Goal: Download file/media

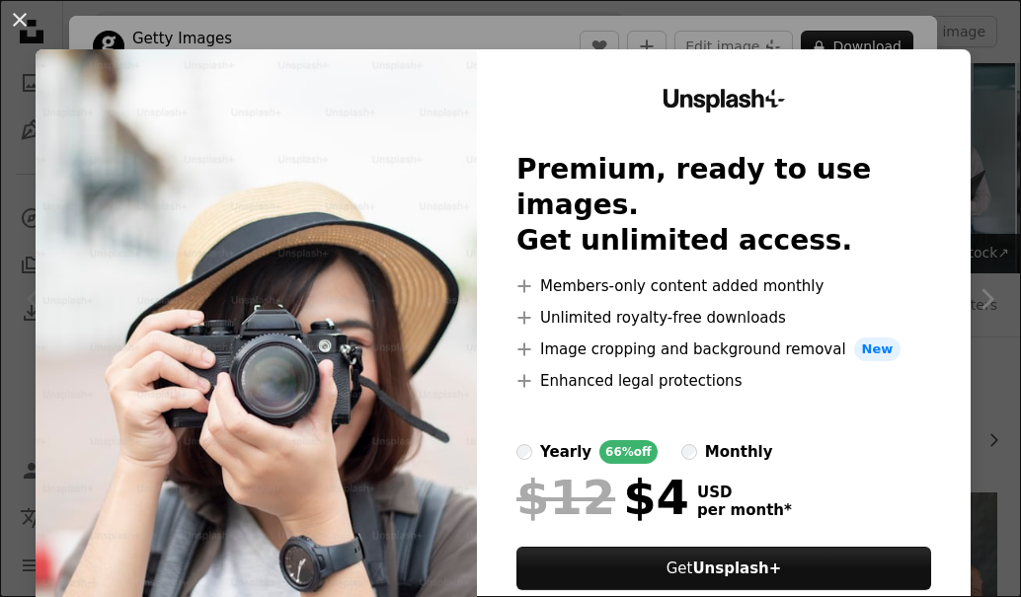
scroll to position [296, 0]
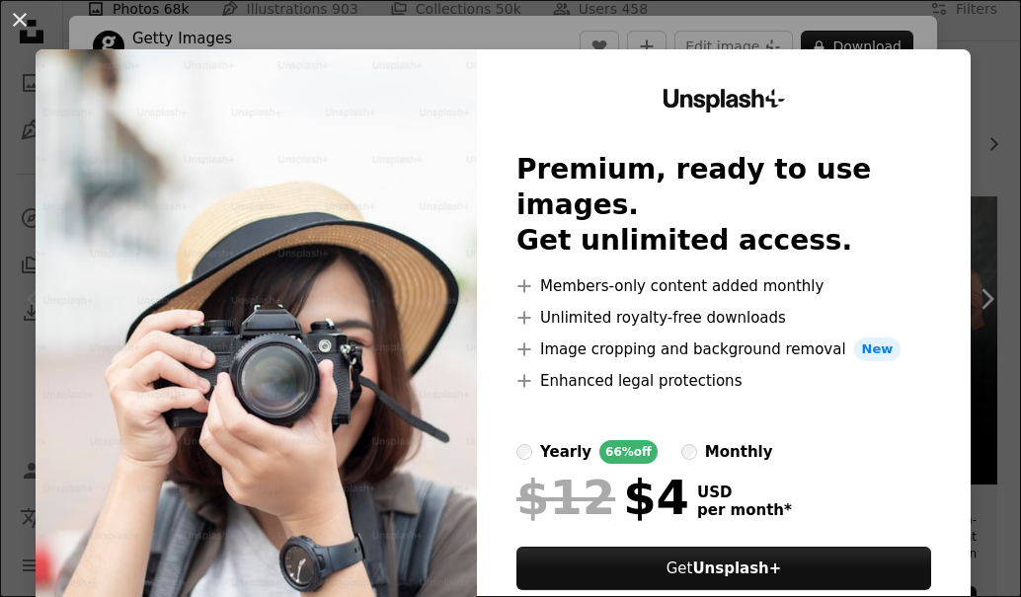
click at [872, 50] on div "Unsplash+ Premium, ready to use images. Get unlimited access. A plus sign Membe…" at bounding box center [724, 363] width 494 height 628
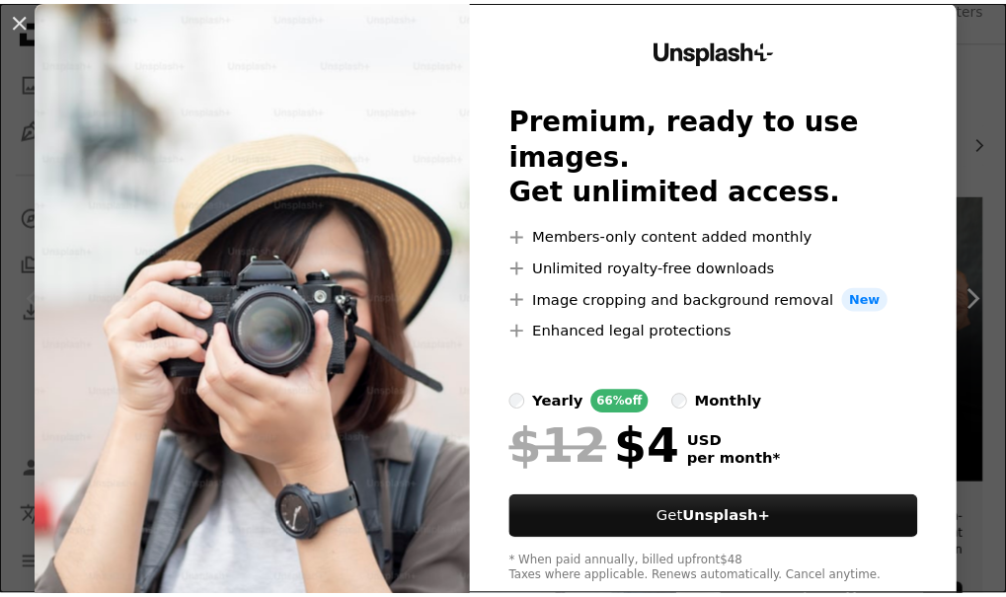
scroll to position [96, 0]
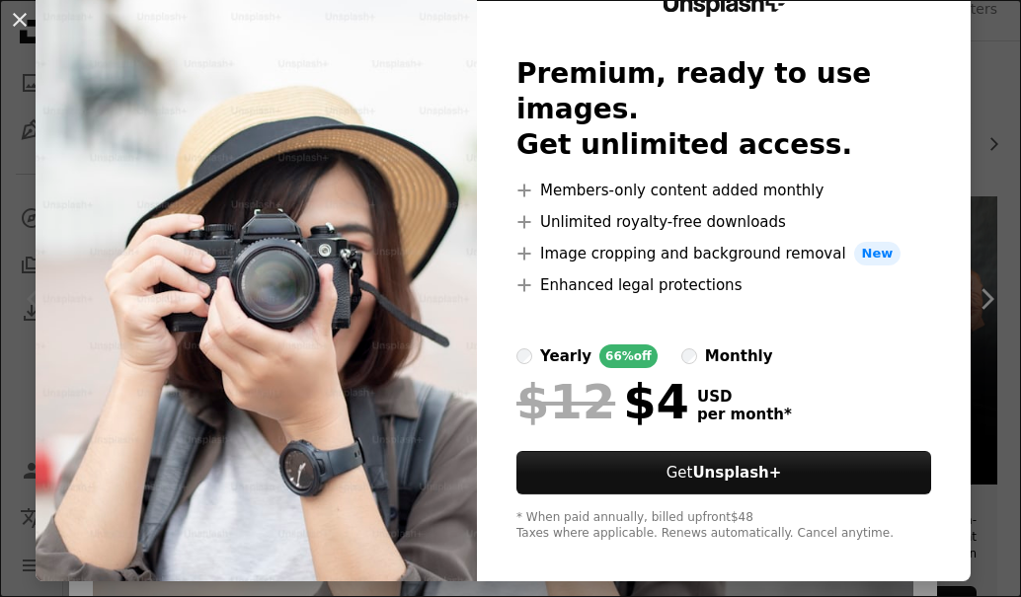
click at [360, 242] on img at bounding box center [256, 268] width 441 height 628
click at [29, 15] on button "An X shape" at bounding box center [20, 20] width 24 height 24
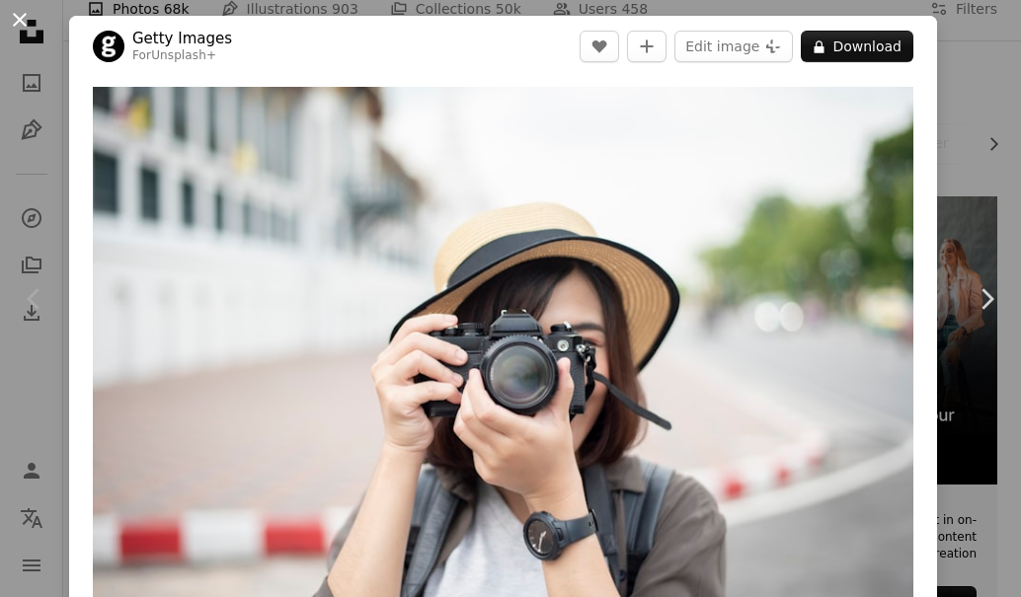
click at [18, 16] on button "An X shape" at bounding box center [20, 20] width 24 height 24
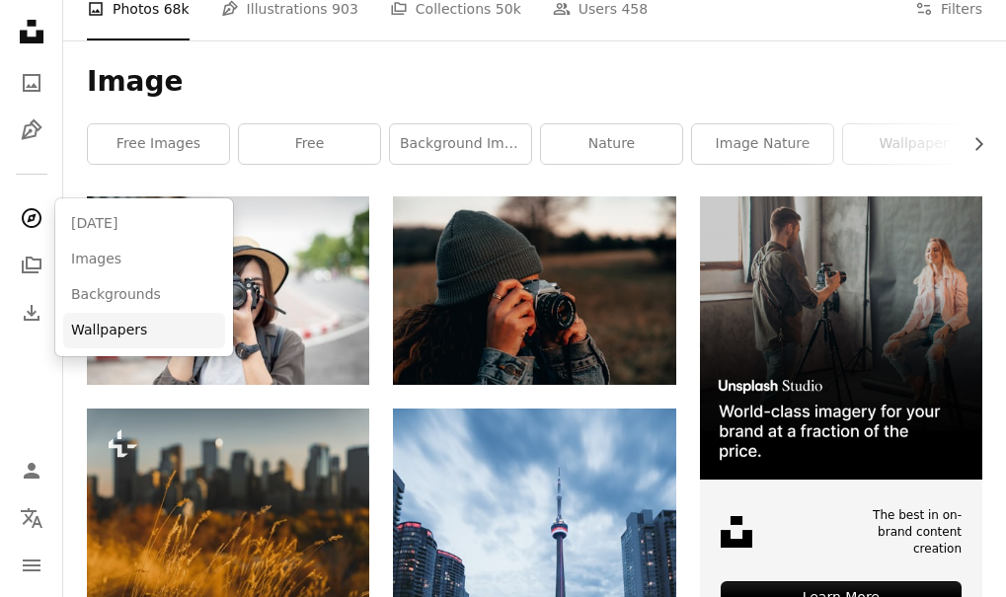
click at [186, 341] on link "Wallpapers" at bounding box center [144, 331] width 162 height 36
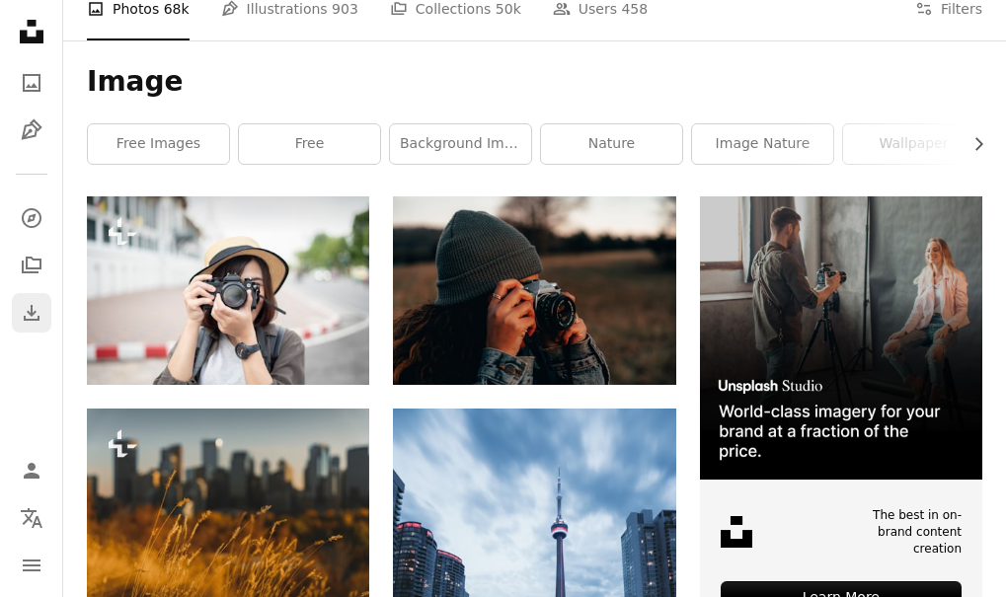
click at [40, 317] on icon "Download" at bounding box center [32, 313] width 24 height 24
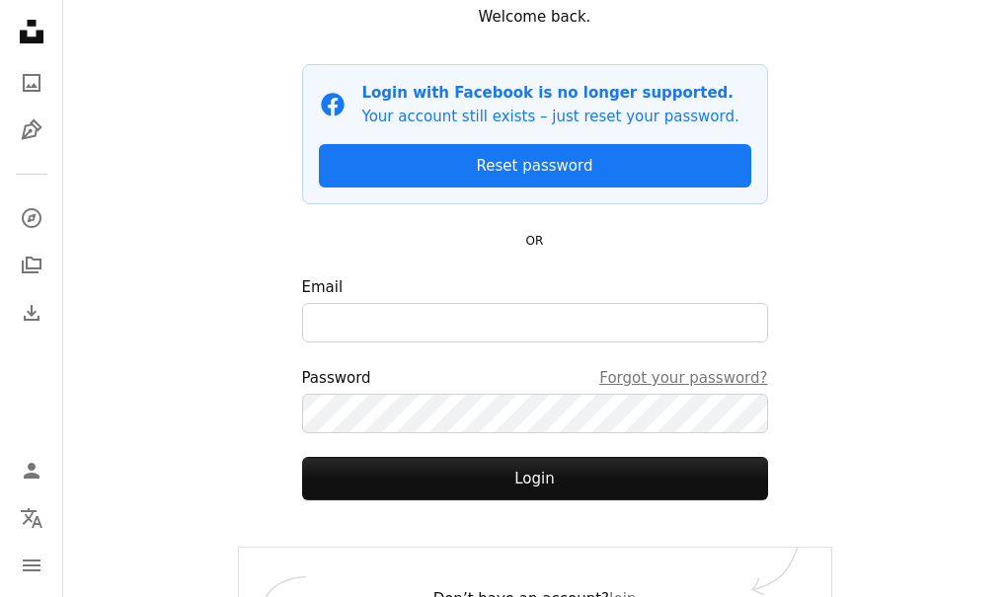
scroll to position [202, 0]
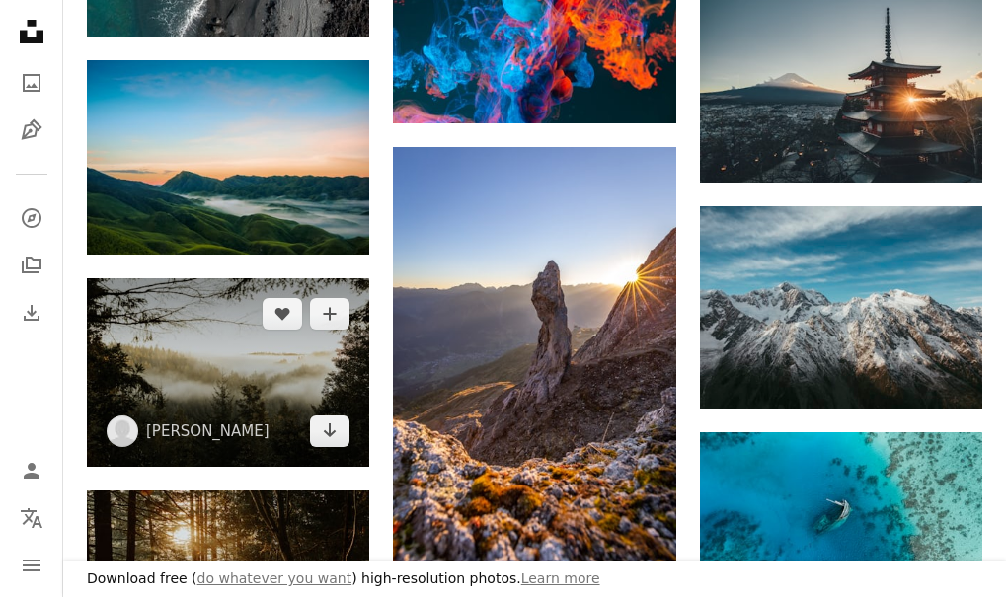
scroll to position [790, 0]
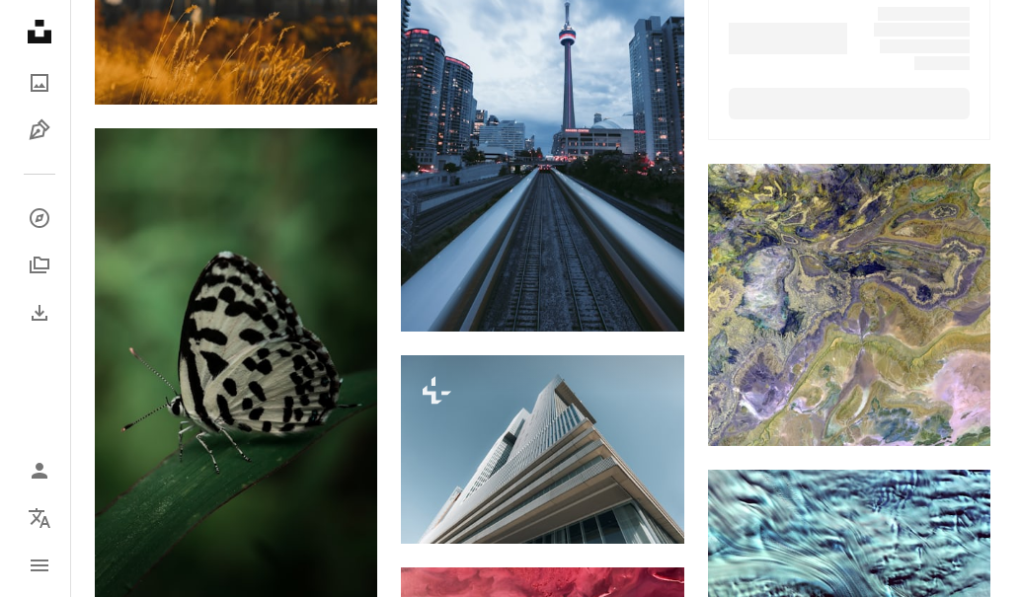
scroll to position [296, 0]
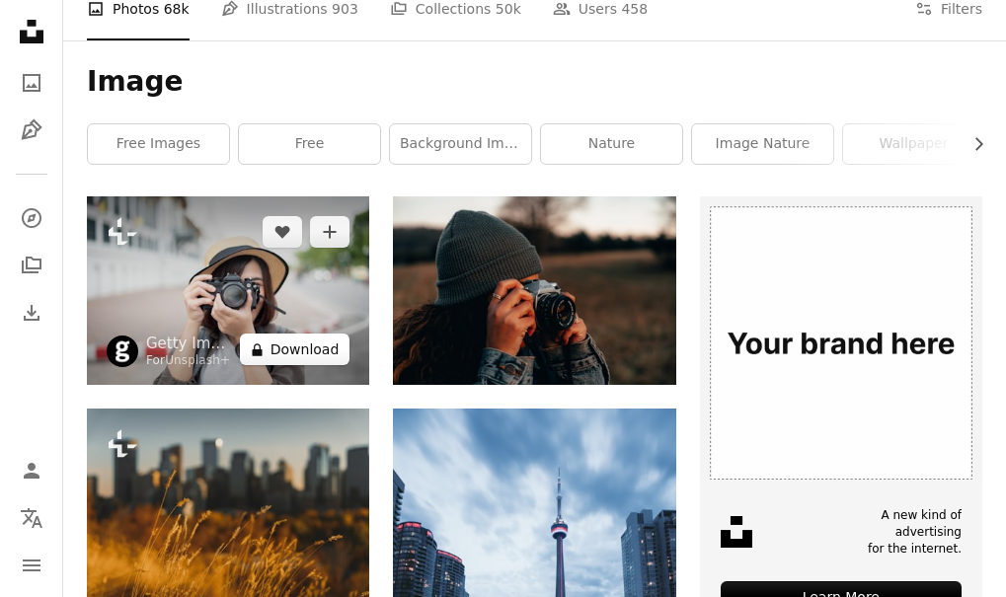
click at [311, 355] on button "A lock Download" at bounding box center [295, 350] width 111 height 32
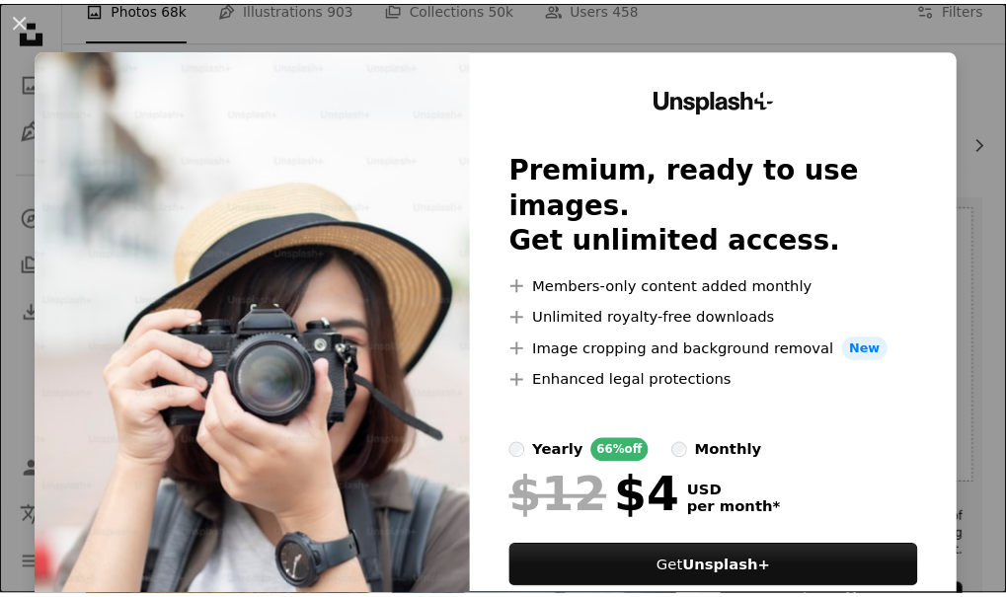
scroll to position [96, 0]
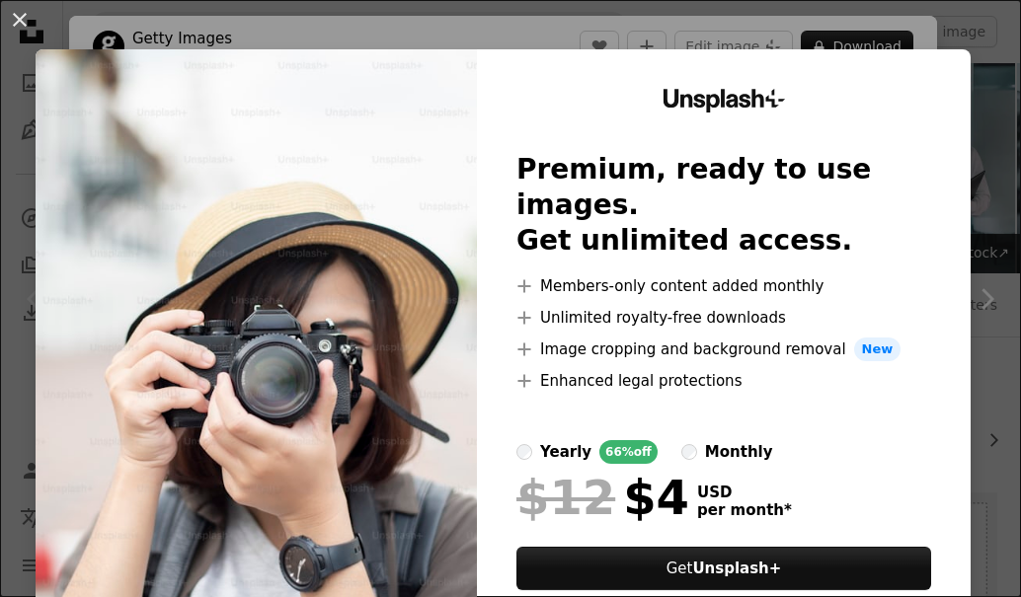
scroll to position [395, 0]
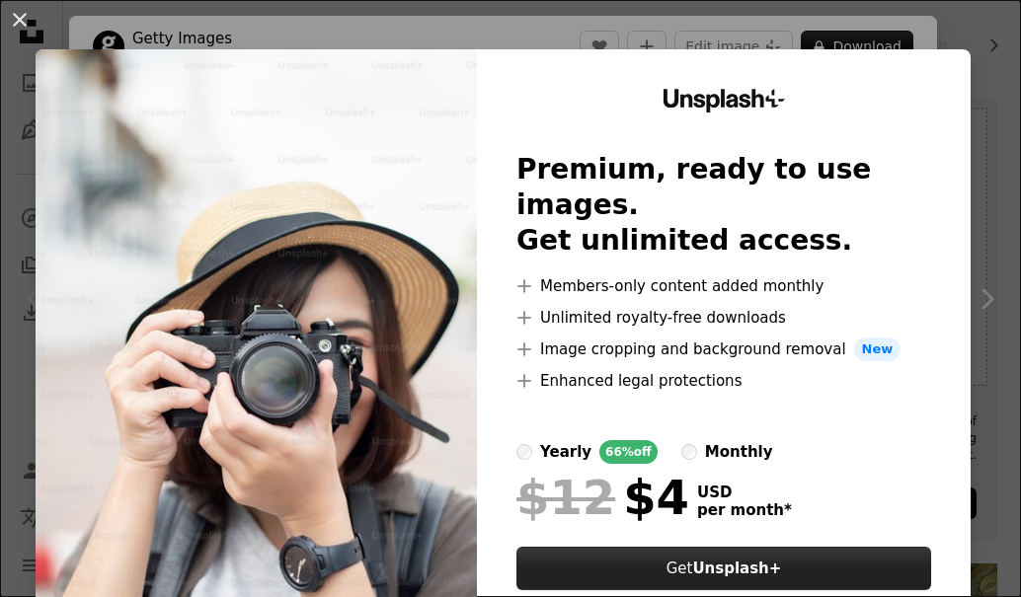
click at [730, 560] on strong "Unsplash+" at bounding box center [736, 569] width 89 height 18
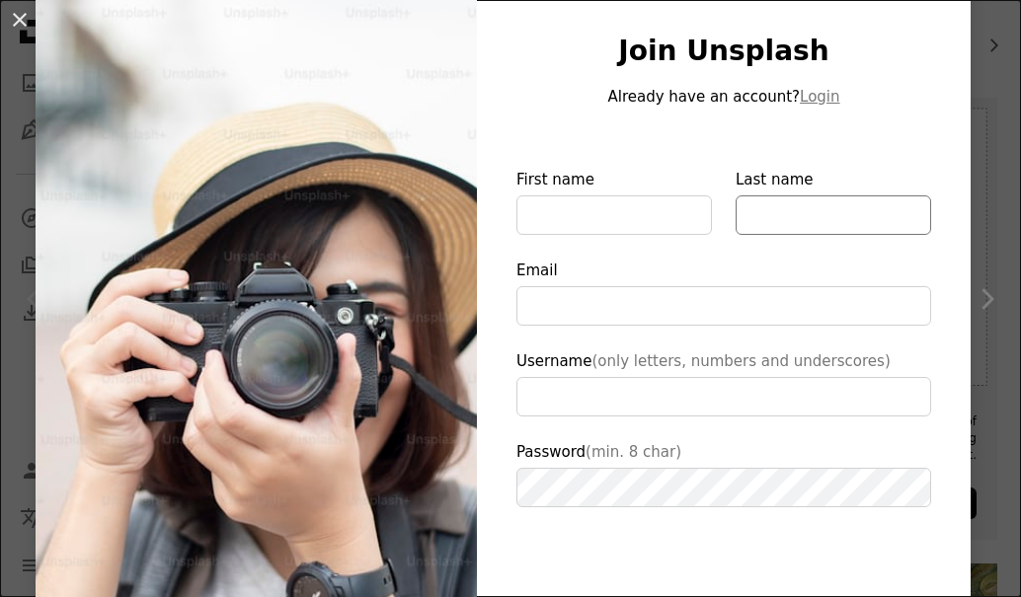
scroll to position [316, 0]
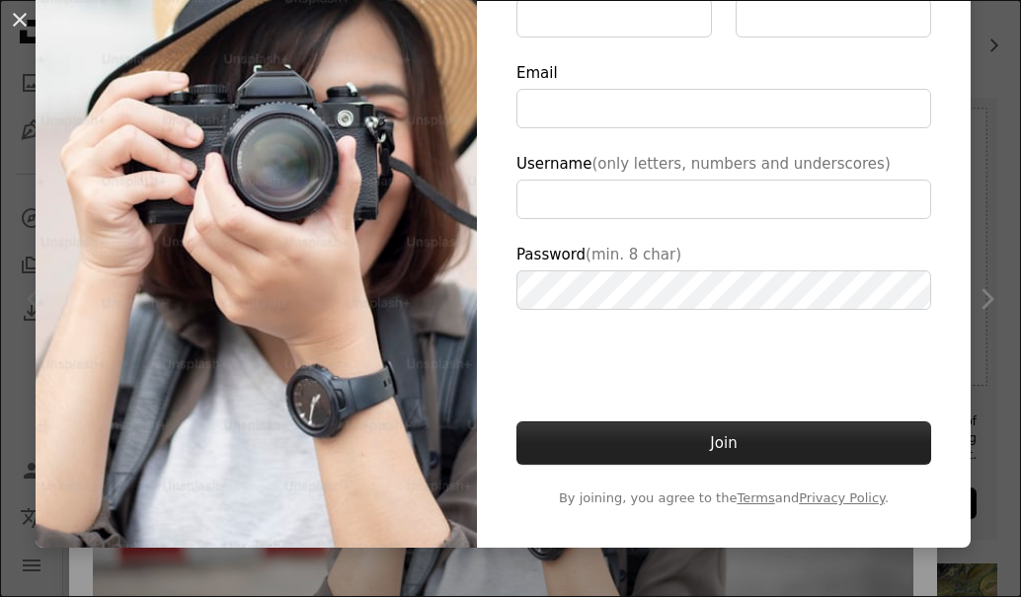
click at [728, 444] on button "Join" at bounding box center [723, 443] width 415 height 43
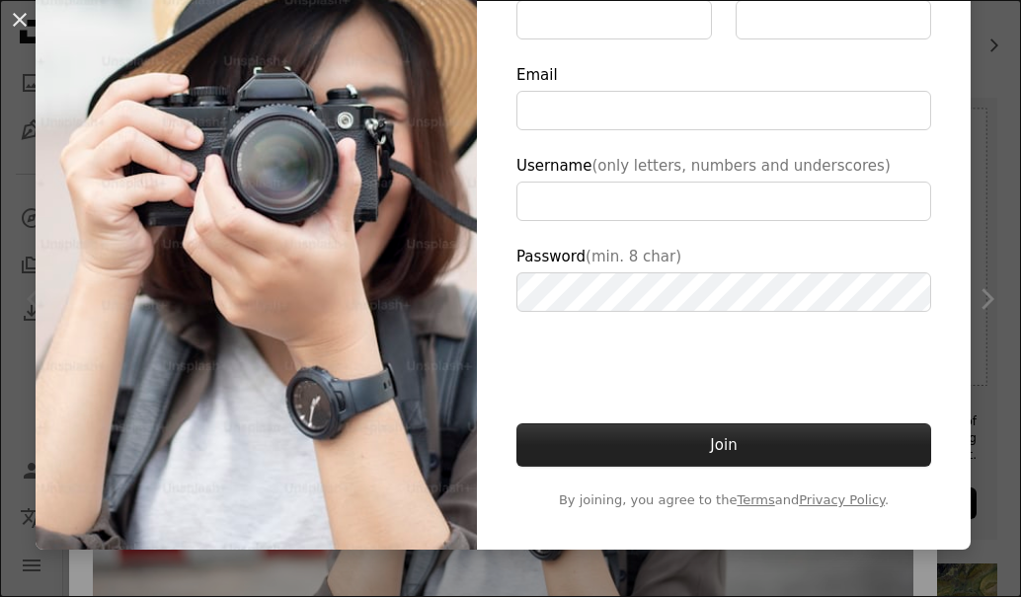
click at [728, 444] on button "Join" at bounding box center [723, 445] width 415 height 43
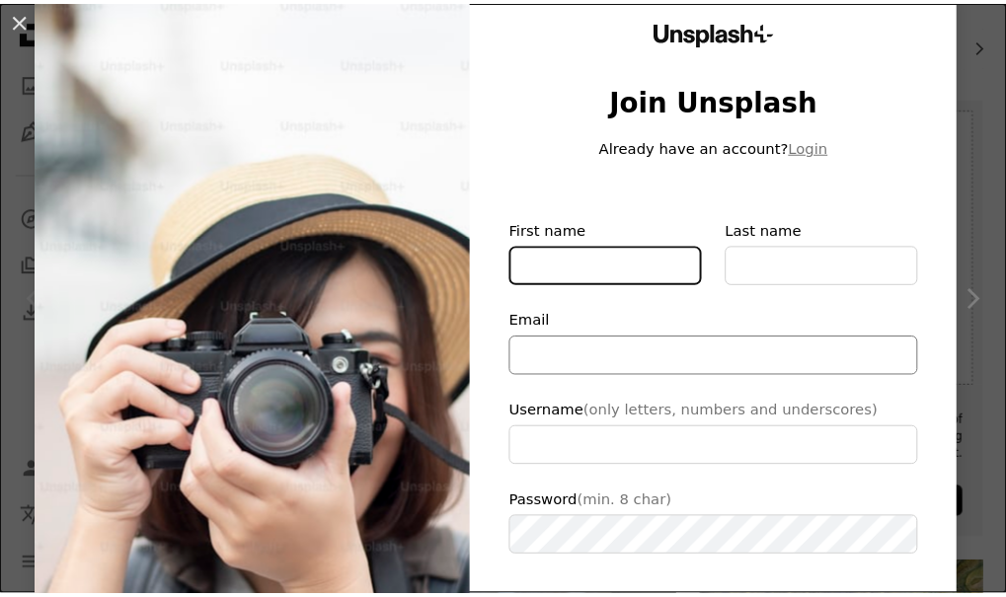
scroll to position [0, 0]
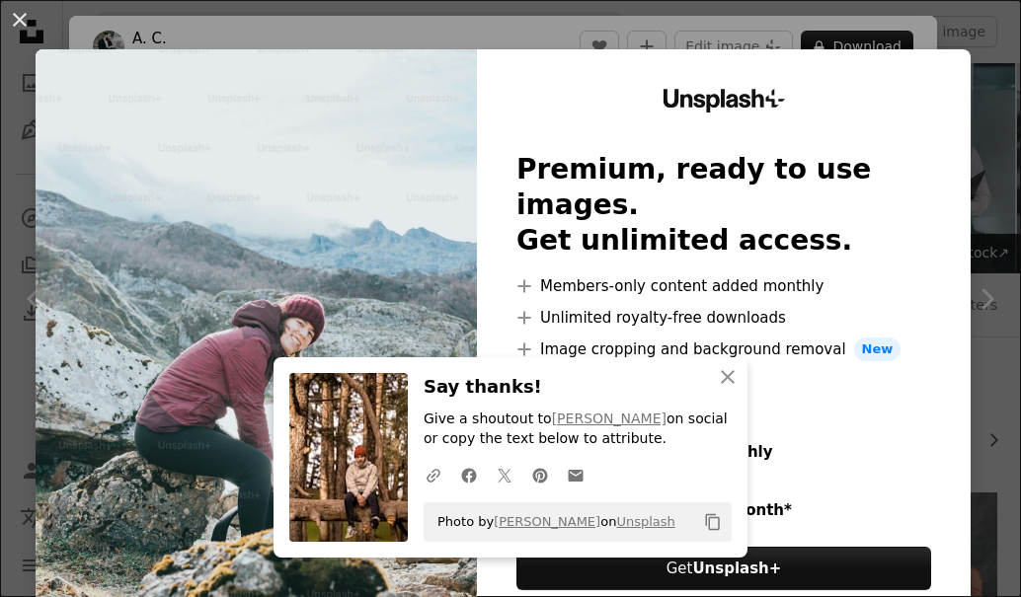
scroll to position [1777, 0]
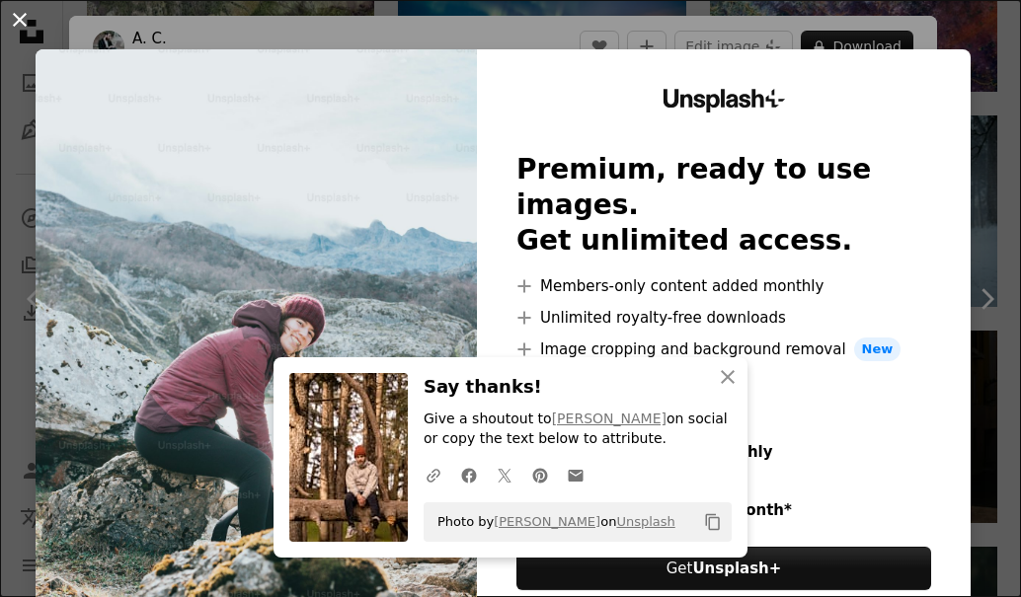
click at [30, 13] on button "An X shape" at bounding box center [20, 20] width 24 height 24
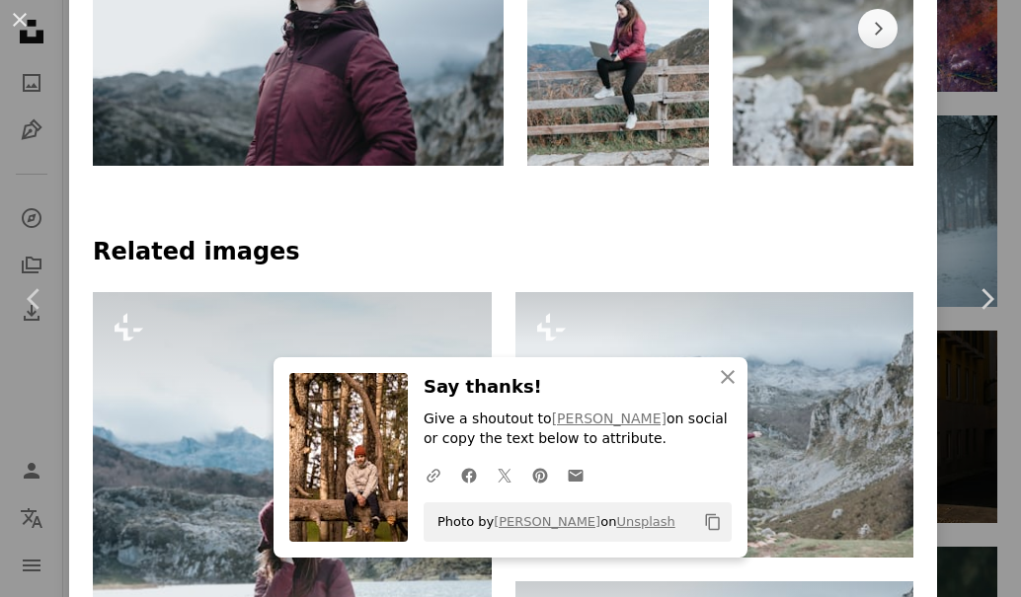
scroll to position [1481, 0]
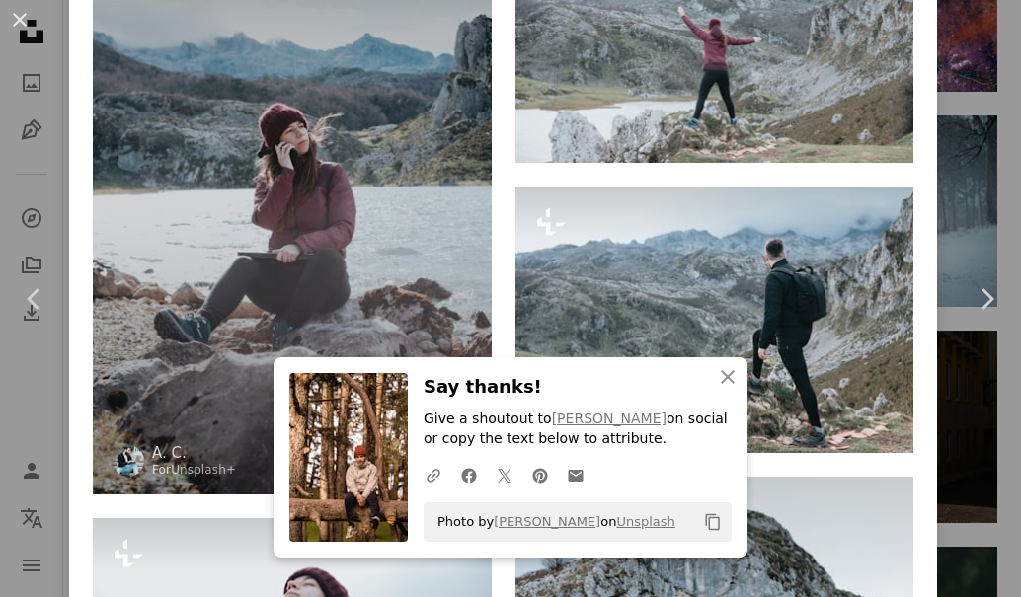
click at [324, 138] on img at bounding box center [292, 195] width 399 height 597
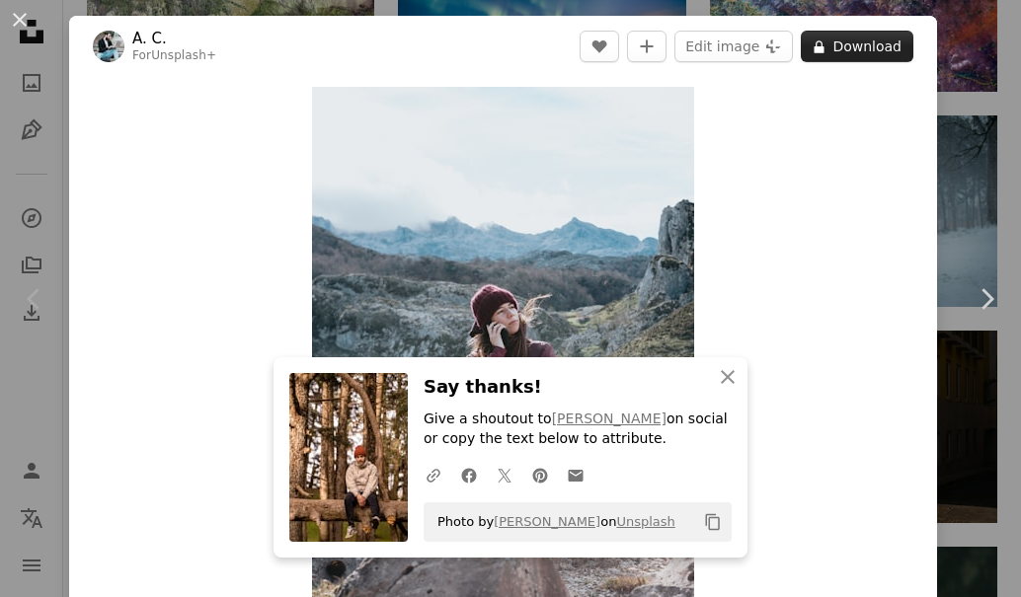
click at [848, 32] on button "A lock Download" at bounding box center [857, 47] width 113 height 32
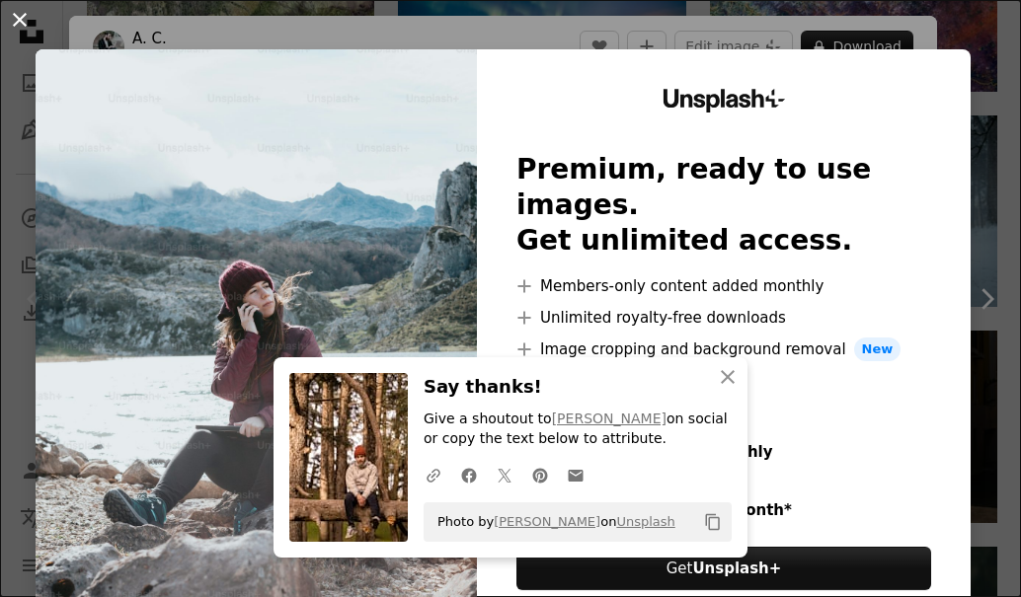
click at [27, 32] on button "An X shape" at bounding box center [20, 20] width 24 height 24
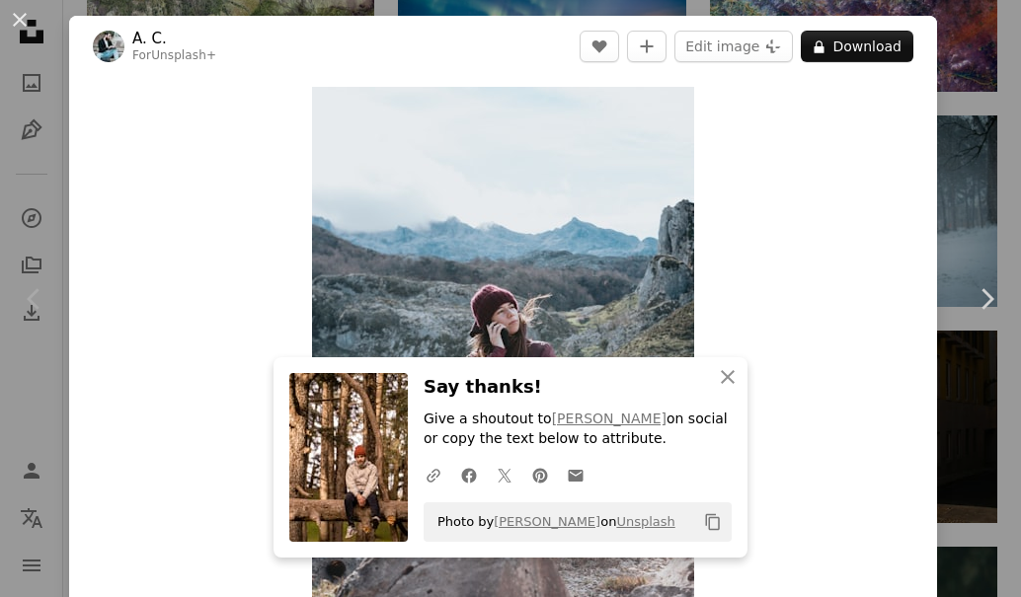
click at [27, 32] on button "An X shape" at bounding box center [20, 20] width 24 height 24
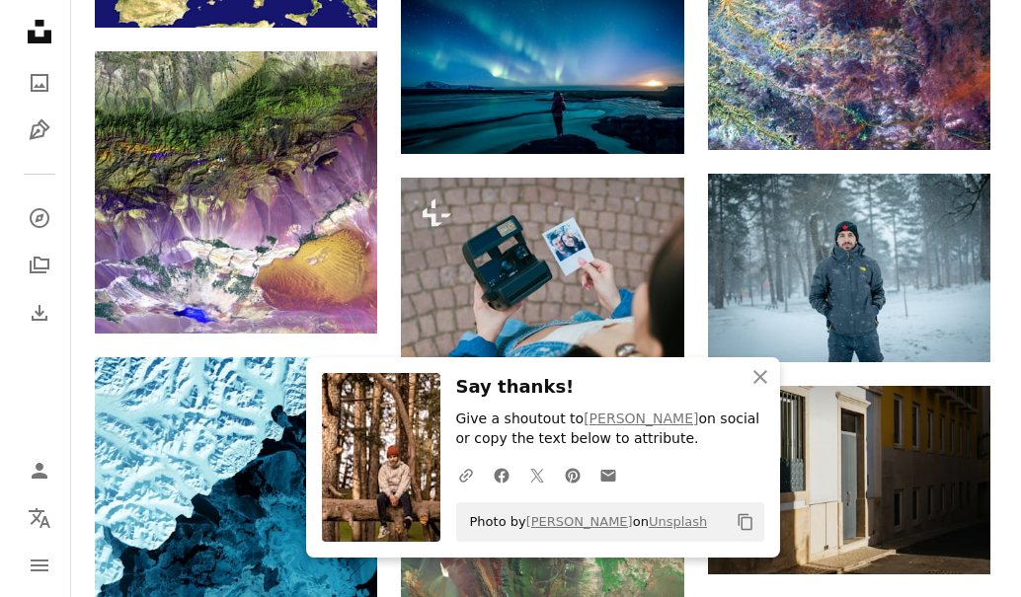
scroll to position [1580, 0]
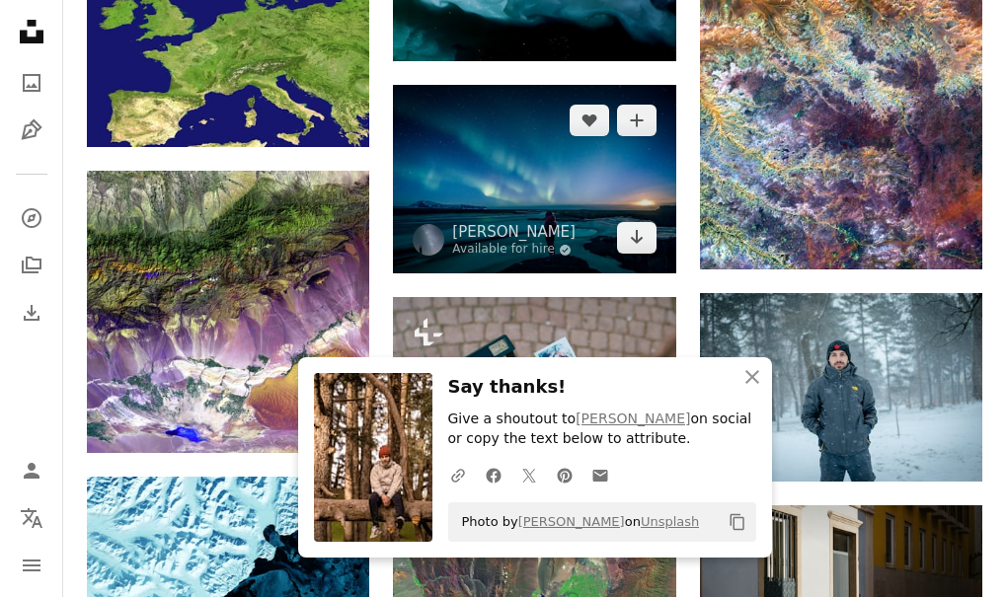
click at [624, 164] on img at bounding box center [534, 179] width 282 height 189
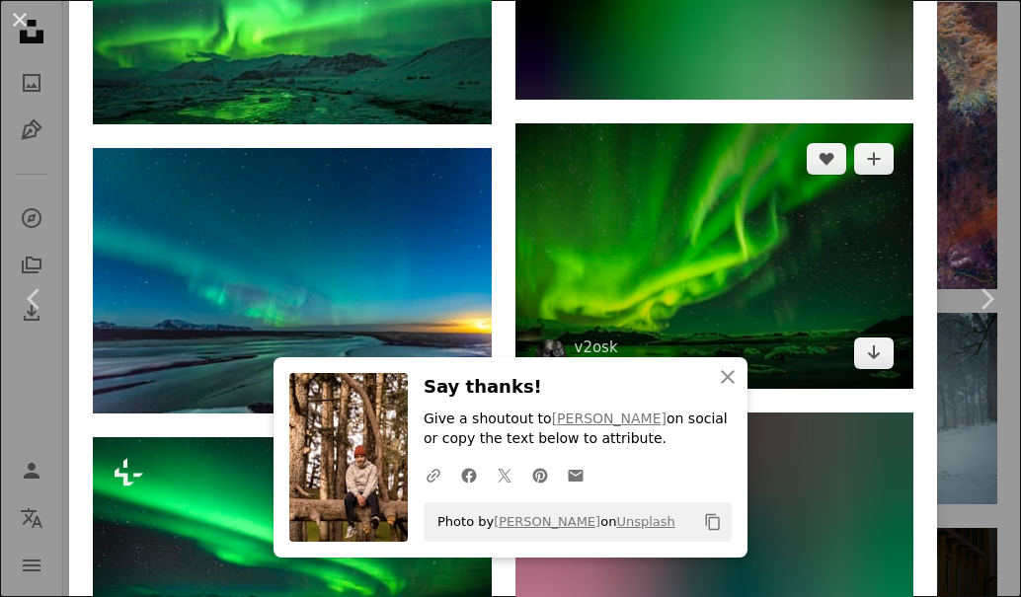
scroll to position [5332, 0]
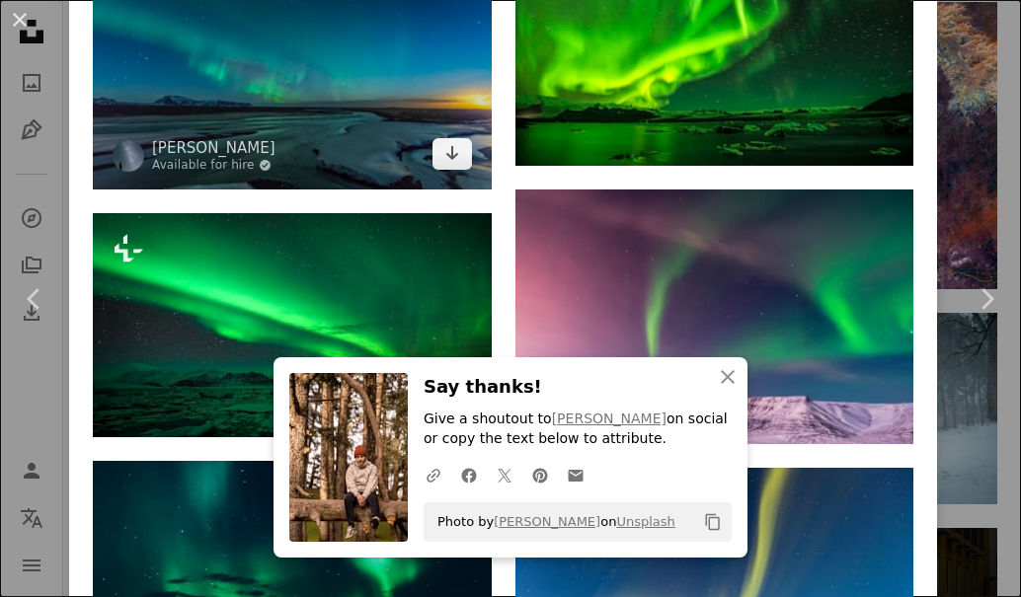
click at [404, 97] on img at bounding box center [292, 57] width 399 height 266
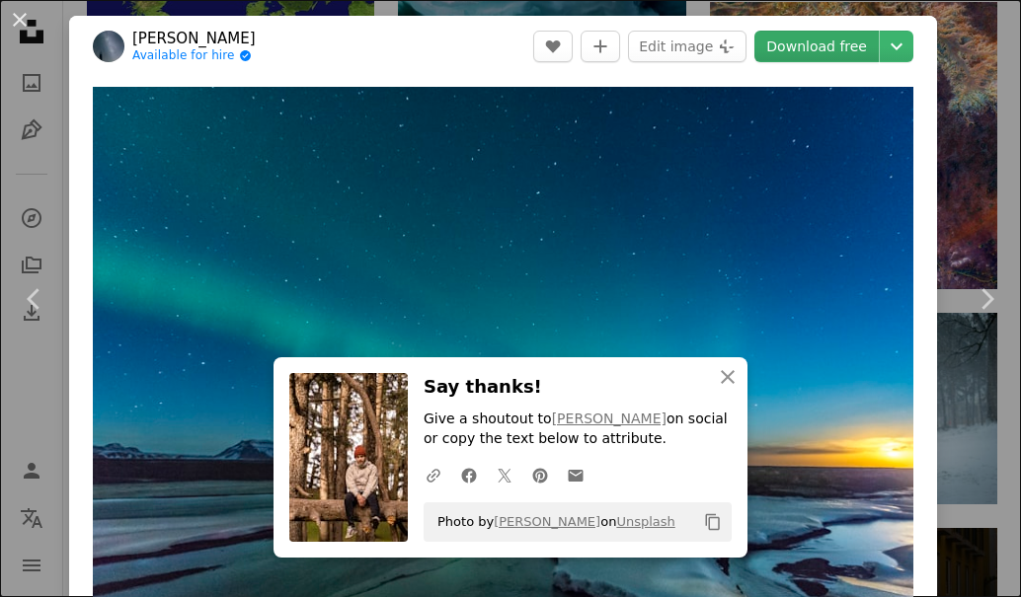
click at [800, 46] on link "Download free" at bounding box center [816, 47] width 124 height 32
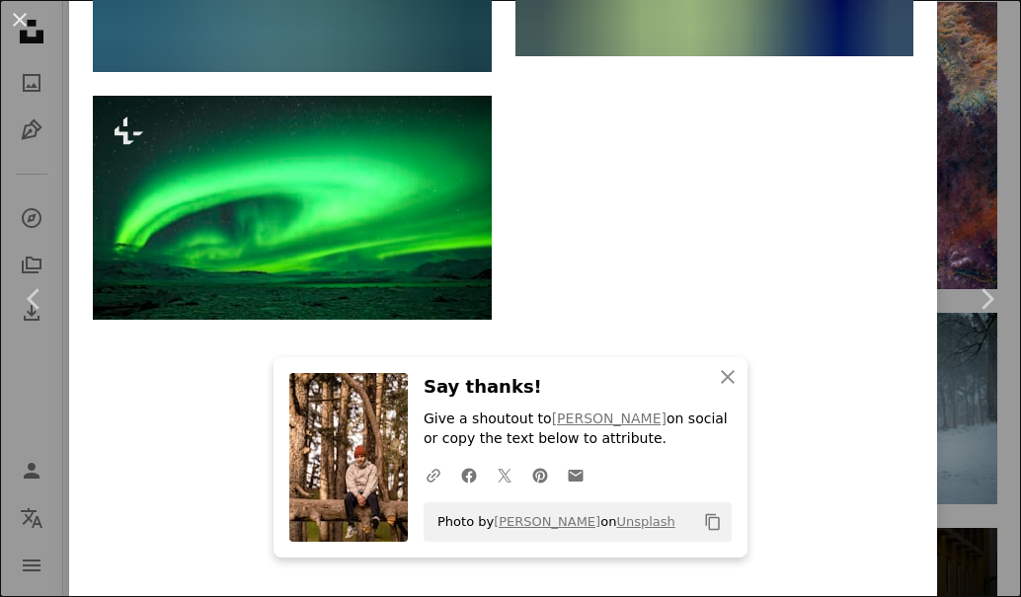
scroll to position [10172, 0]
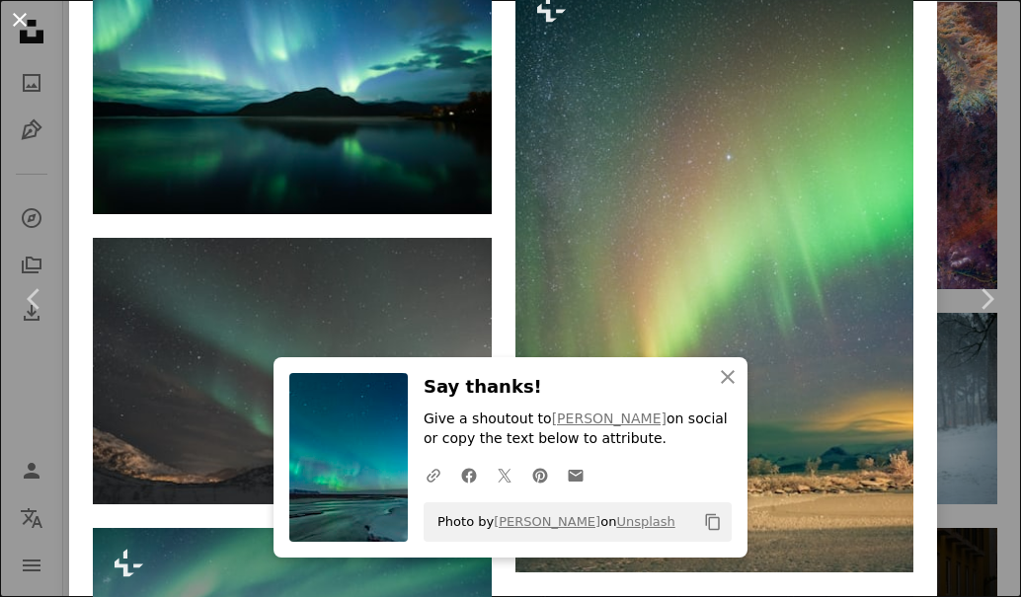
click at [20, 16] on button "An X shape" at bounding box center [20, 20] width 24 height 24
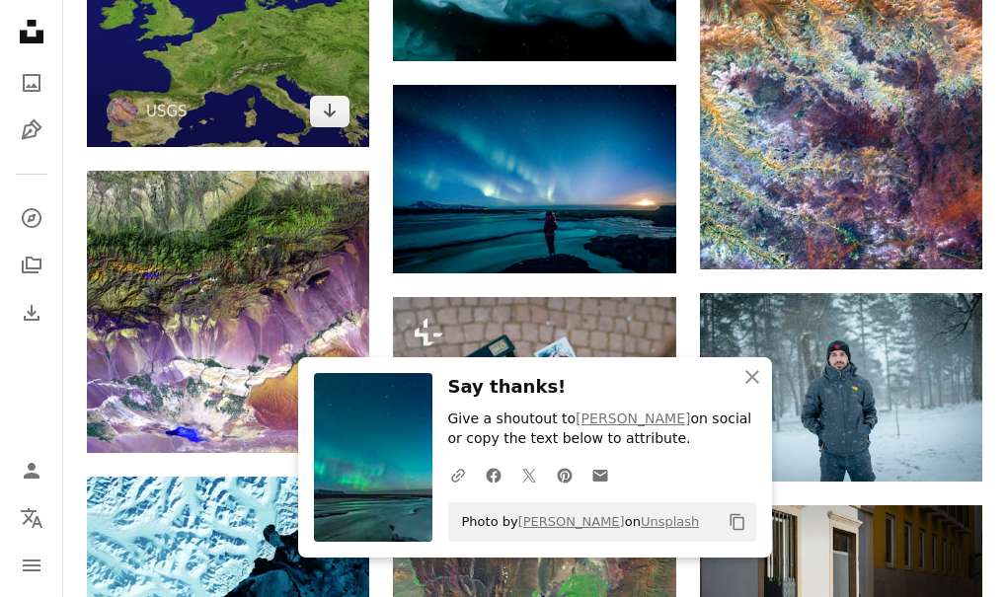
click at [209, 66] on img at bounding box center [228, 5] width 282 height 282
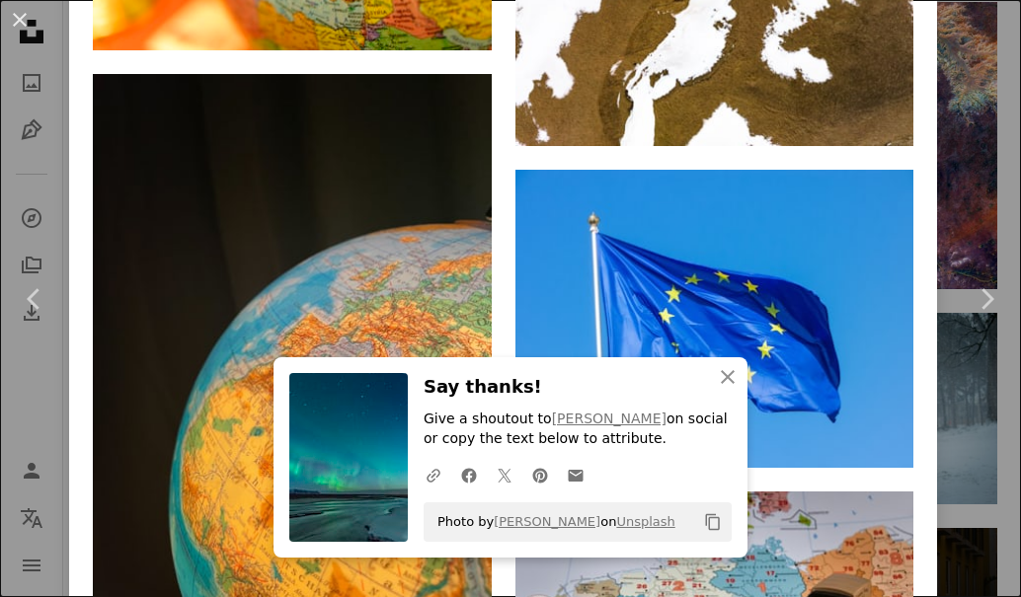
scroll to position [6856, 0]
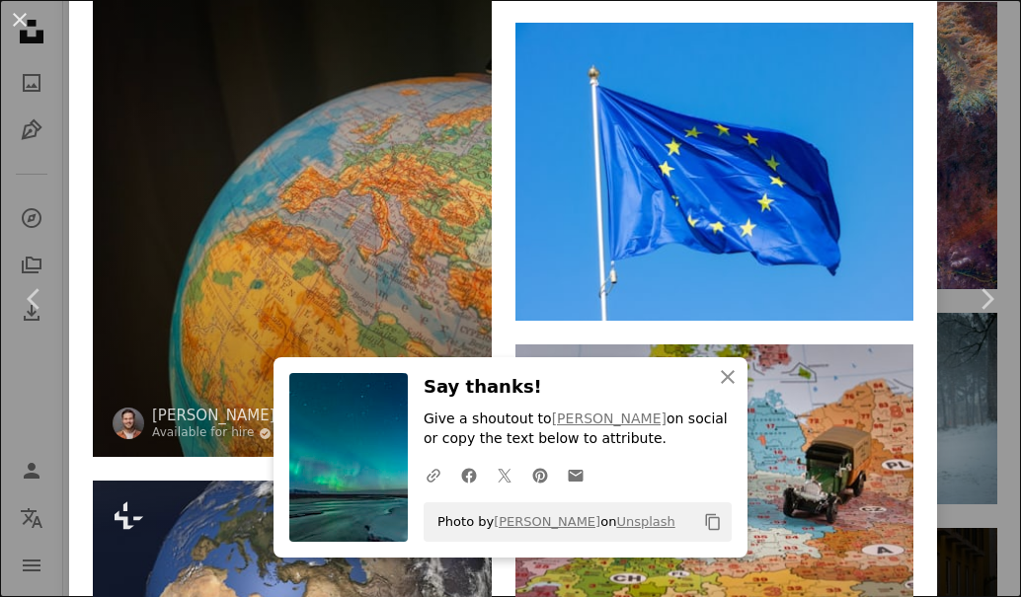
click at [413, 214] on img at bounding box center [292, 192] width 399 height 531
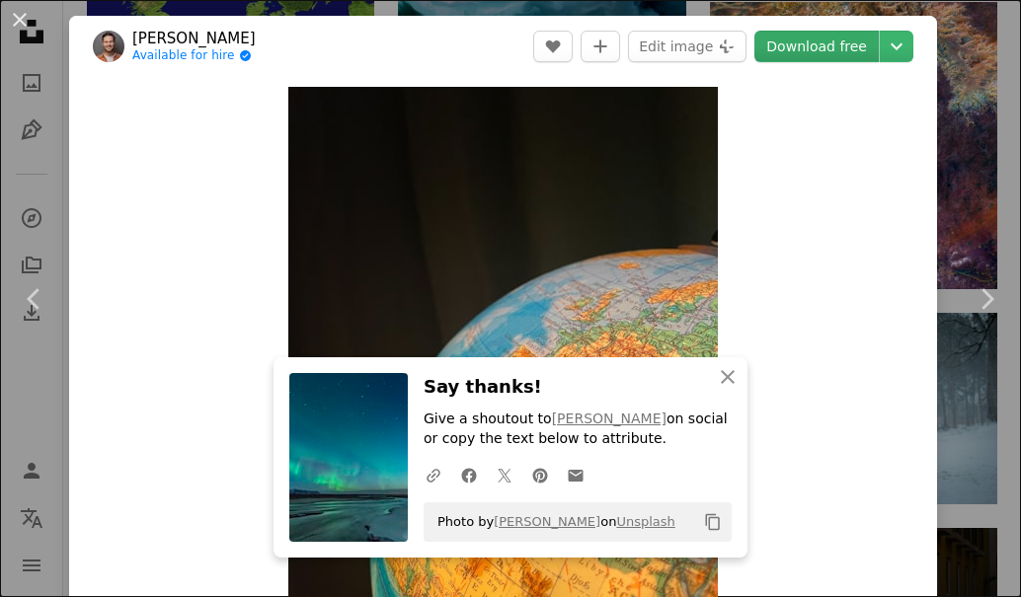
click at [758, 51] on link "Download free" at bounding box center [816, 47] width 124 height 32
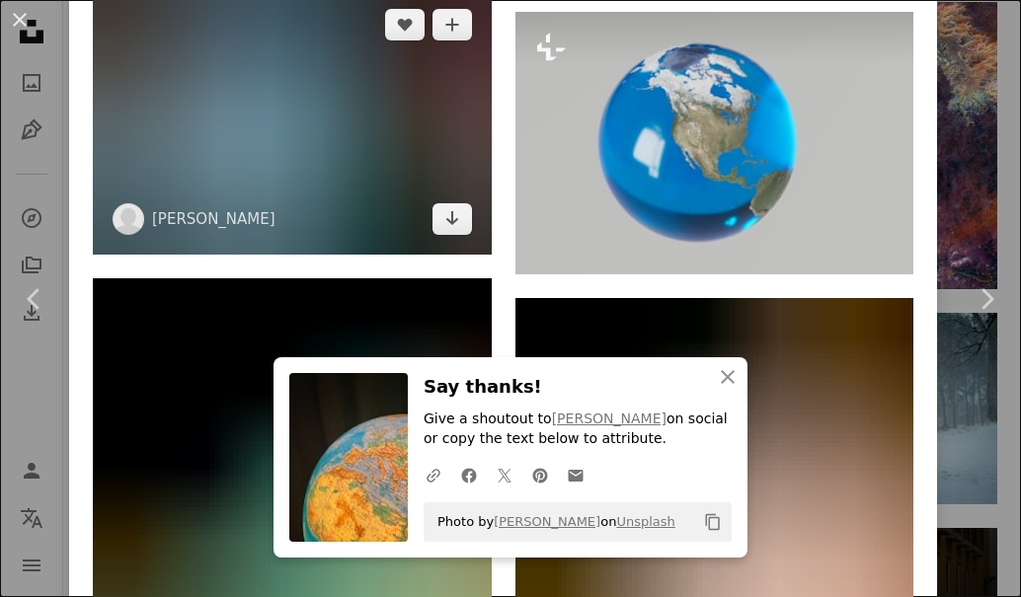
scroll to position [2666, 0]
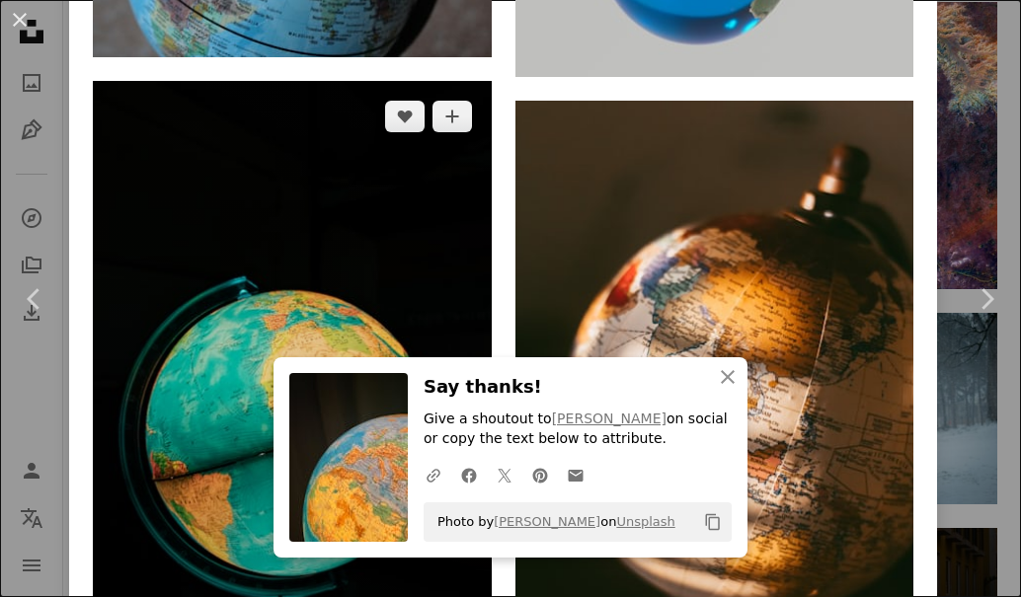
click at [329, 215] on img at bounding box center [292, 379] width 399 height 597
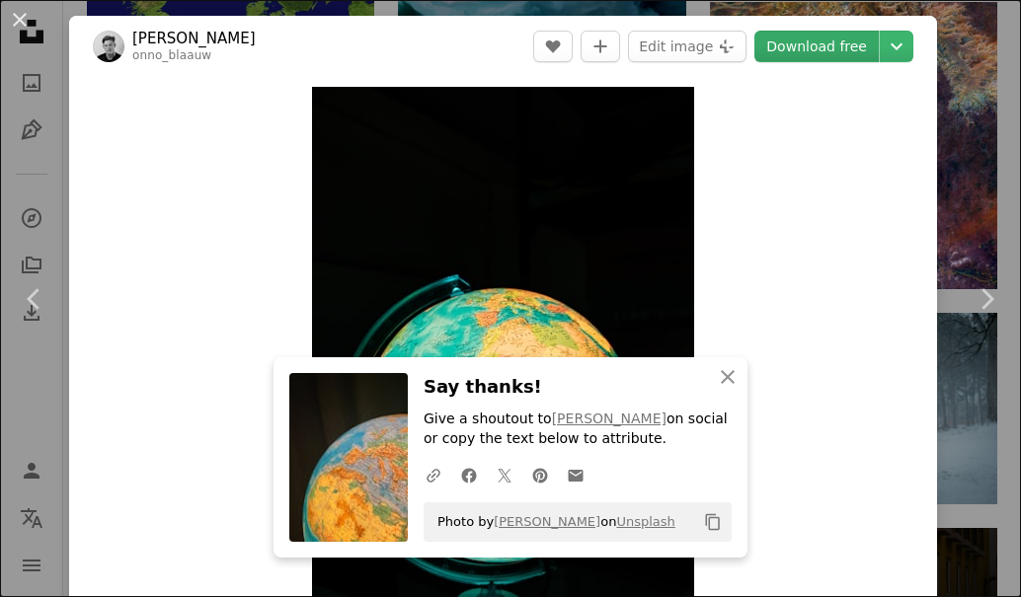
click at [761, 42] on link "Download free" at bounding box center [816, 47] width 124 height 32
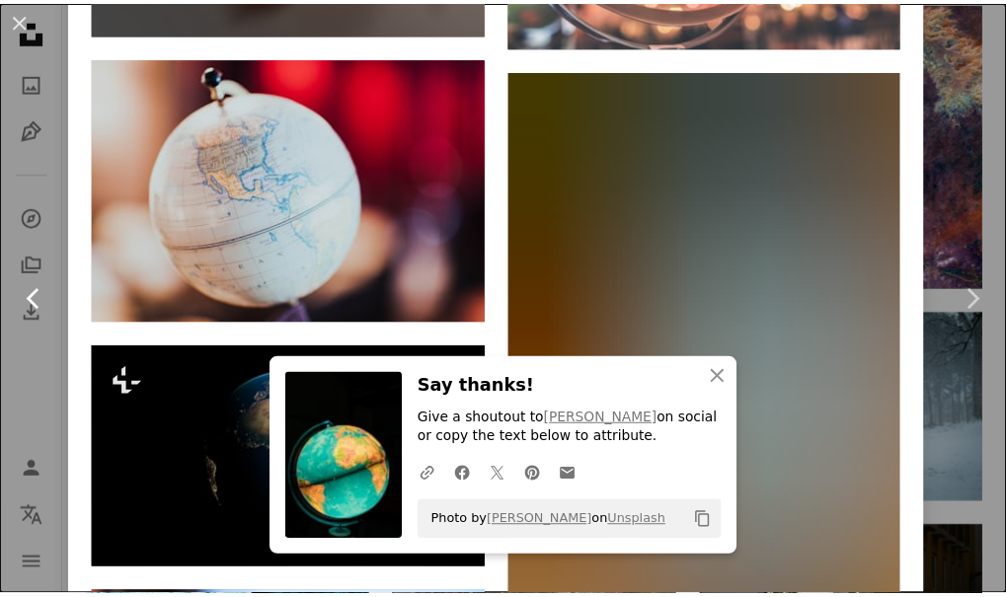
scroll to position [16361, 0]
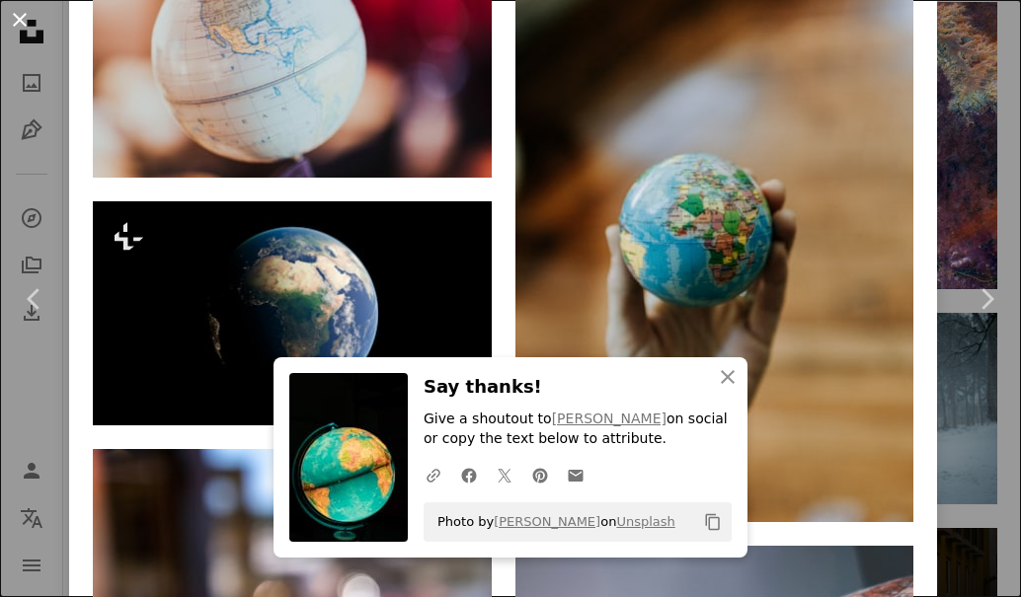
click at [22, 20] on button "An X shape" at bounding box center [20, 20] width 24 height 24
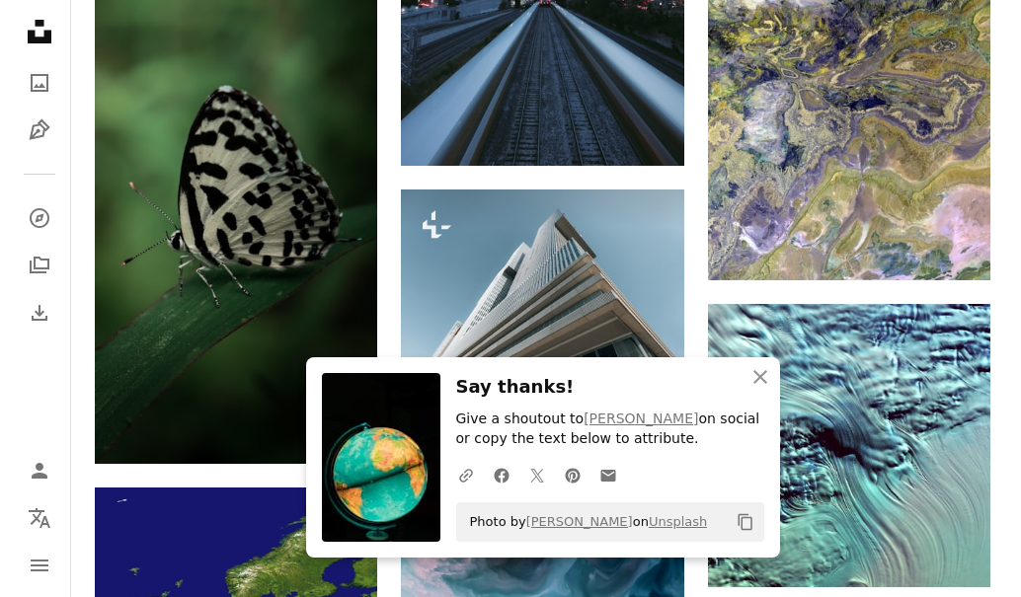
scroll to position [790, 0]
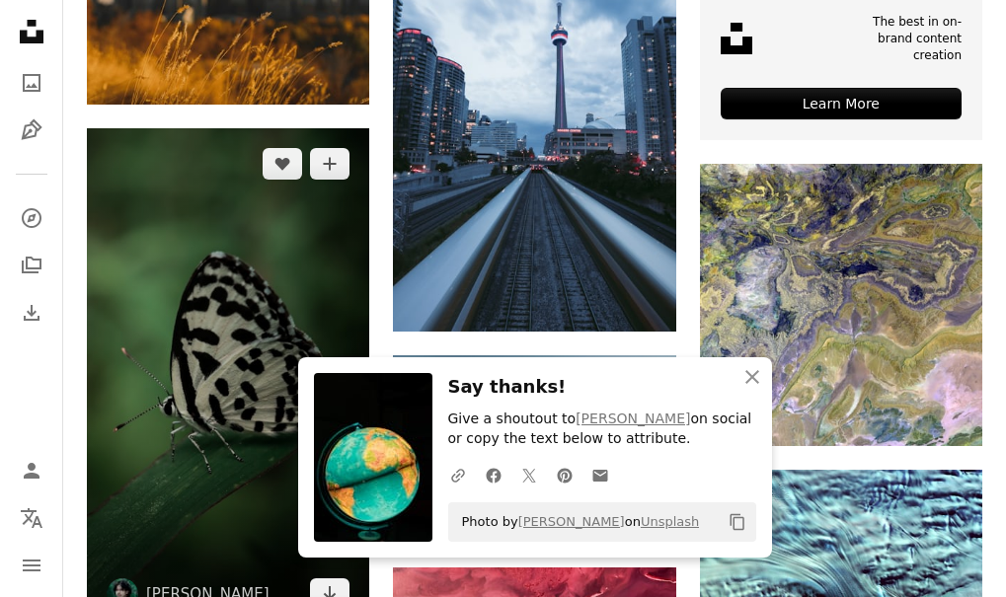
click at [288, 209] on img at bounding box center [228, 379] width 282 height 503
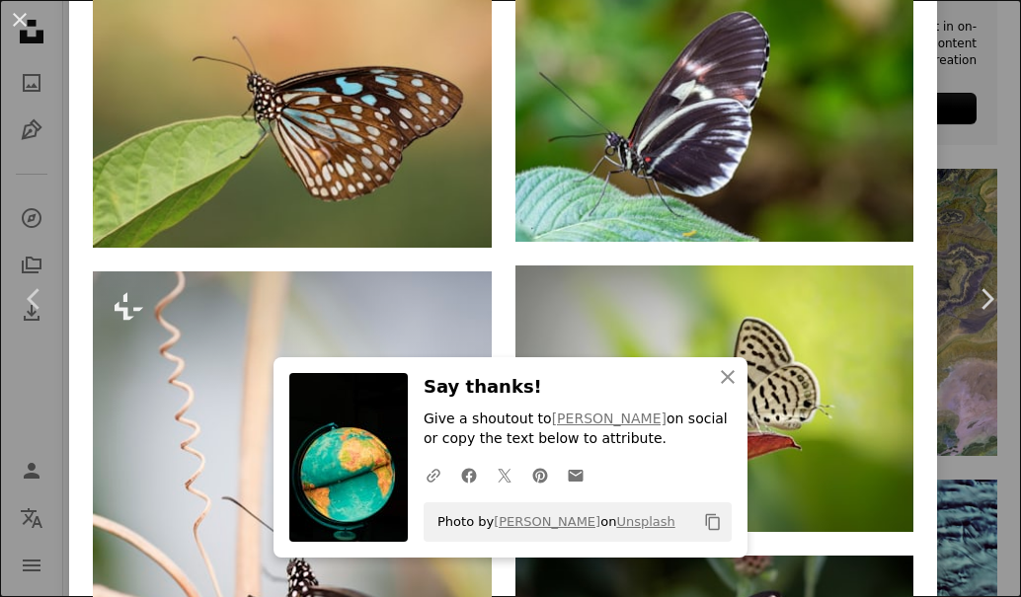
scroll to position [2074, 0]
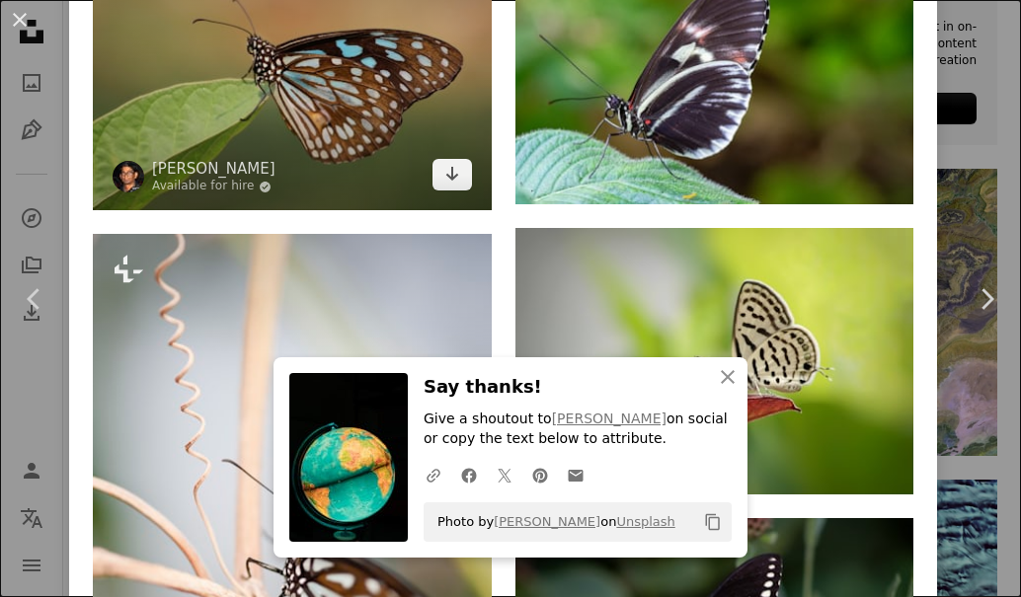
click at [389, 128] on img at bounding box center [292, 78] width 399 height 266
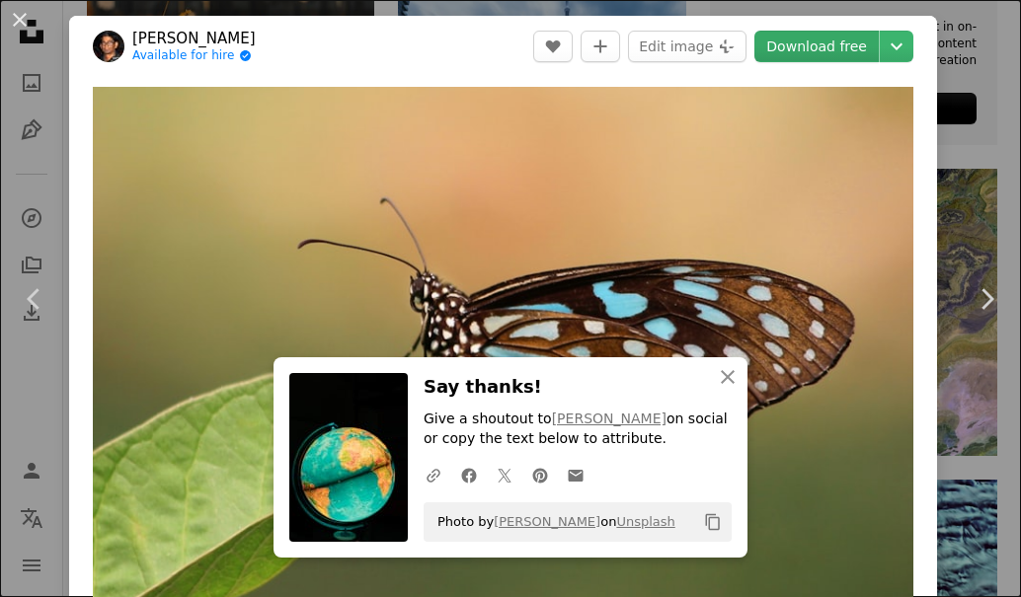
click at [819, 53] on link "Download free" at bounding box center [816, 47] width 124 height 32
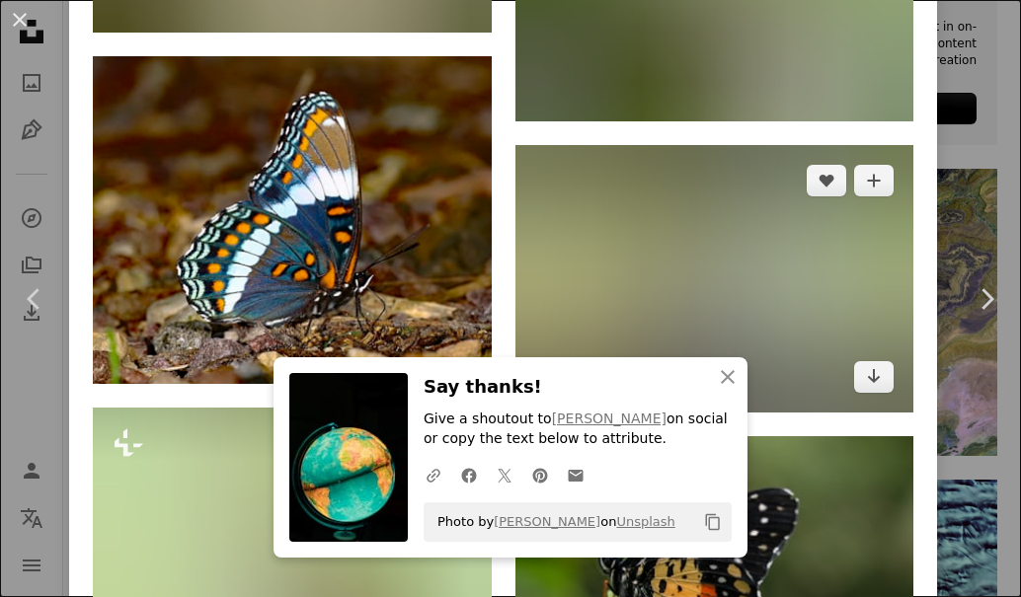
scroll to position [6934, 0]
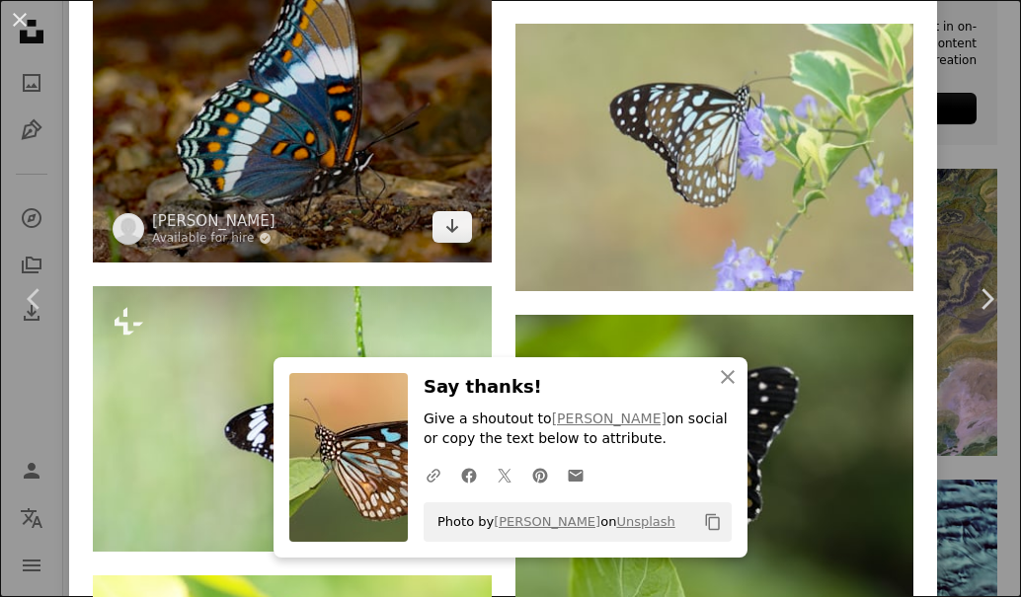
click at [395, 121] on img at bounding box center [292, 99] width 399 height 328
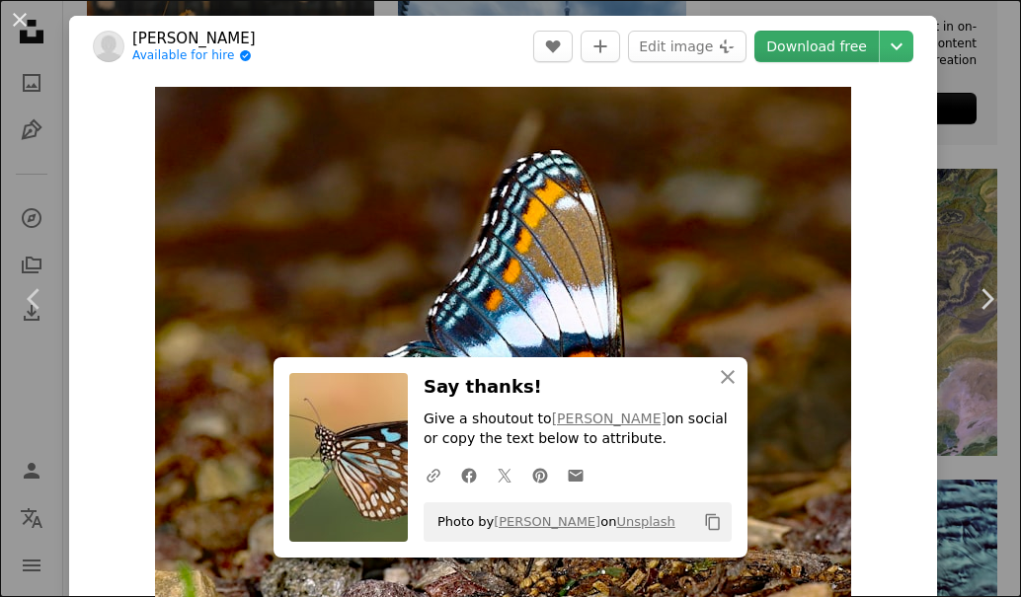
click at [786, 53] on link "Download free" at bounding box center [816, 47] width 124 height 32
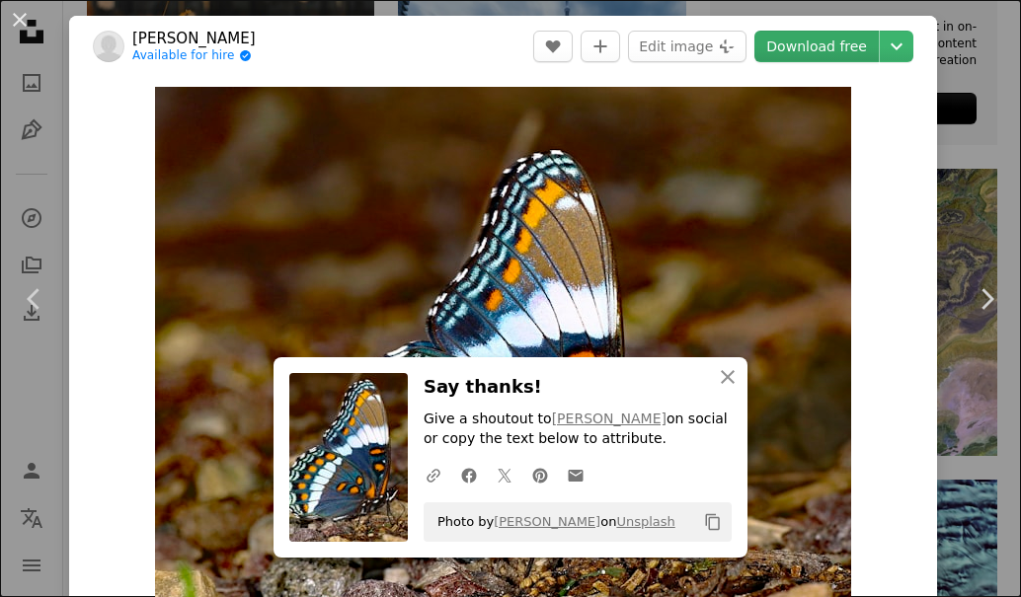
click at [844, 43] on link "Download free" at bounding box center [816, 47] width 124 height 32
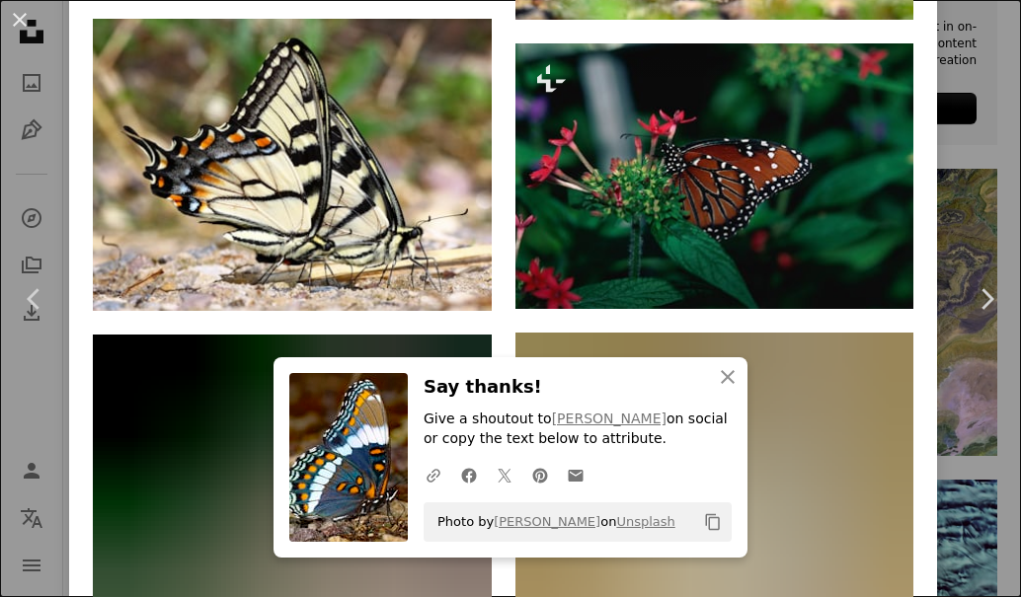
scroll to position [3950, 0]
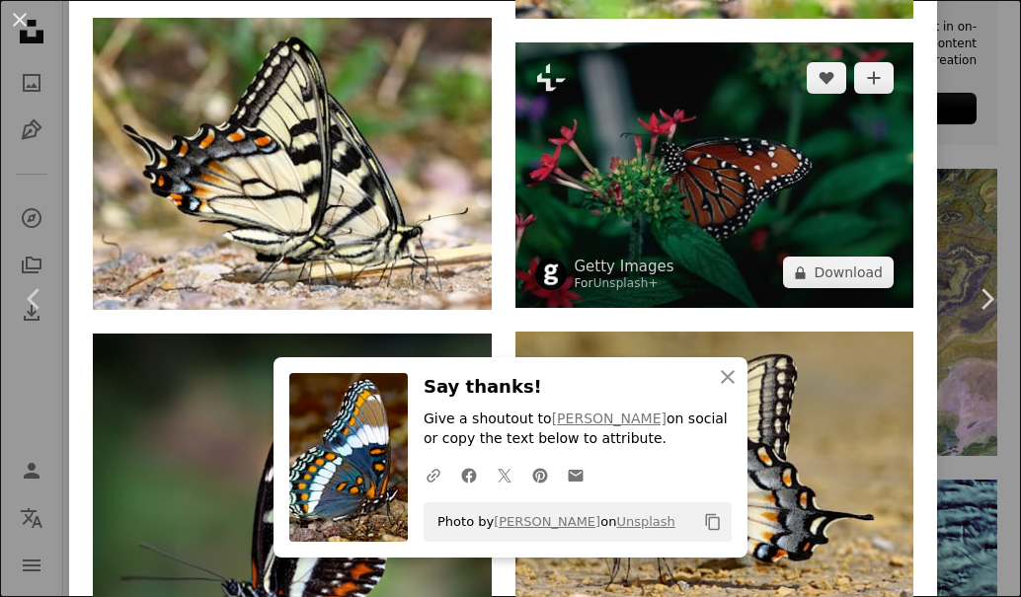
click at [700, 73] on img at bounding box center [714, 175] width 399 height 266
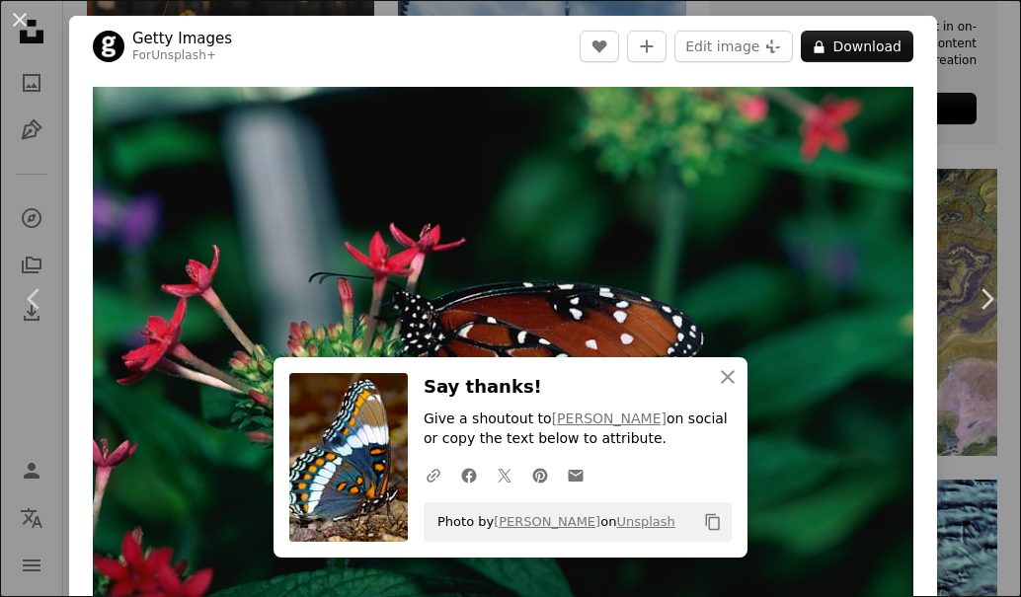
click at [23, 8] on button "An X shape" at bounding box center [20, 20] width 24 height 24
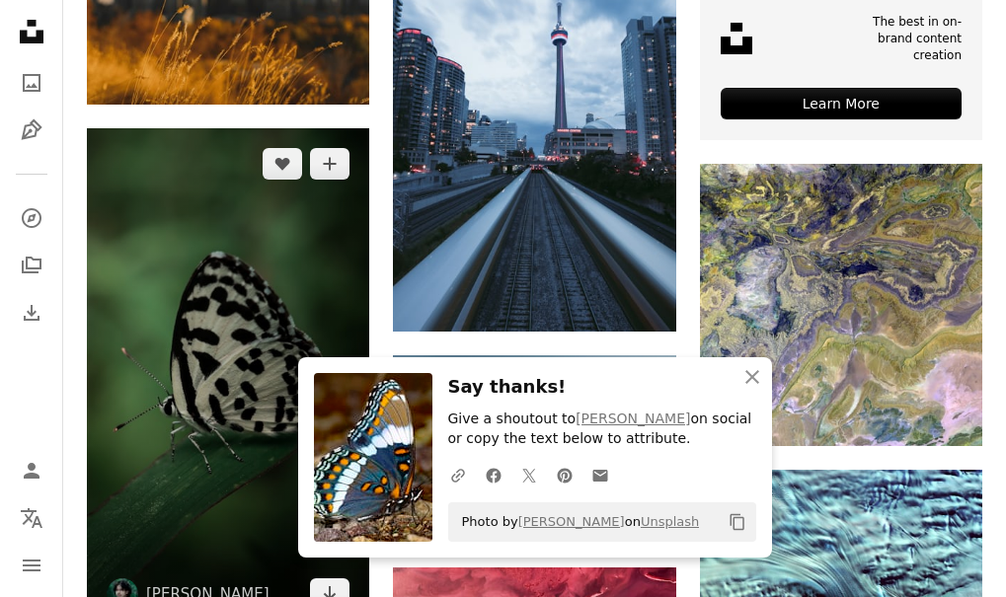
click at [208, 160] on img at bounding box center [228, 379] width 282 height 503
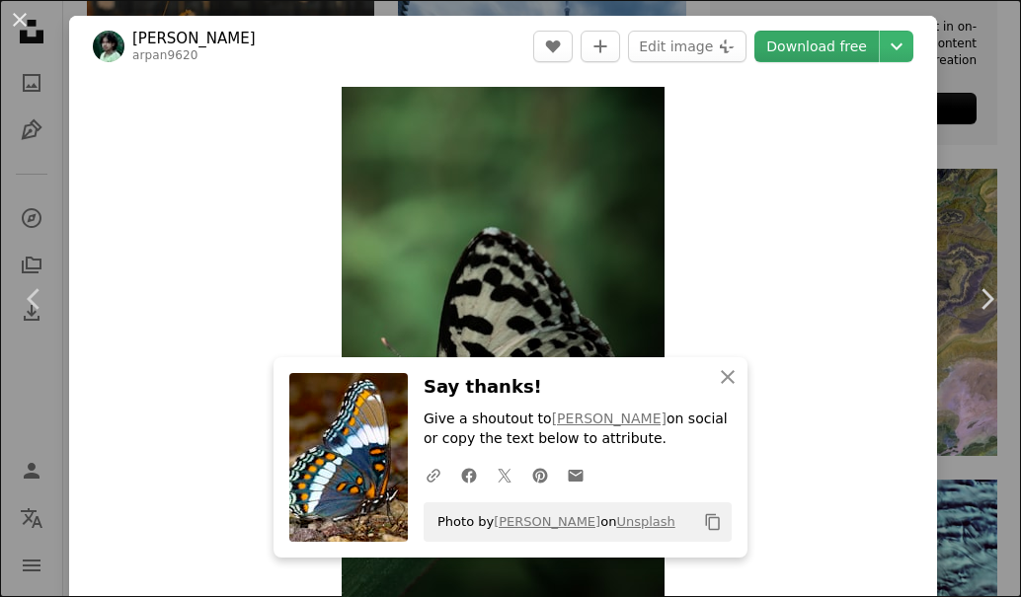
click at [786, 39] on link "Download free" at bounding box center [816, 47] width 124 height 32
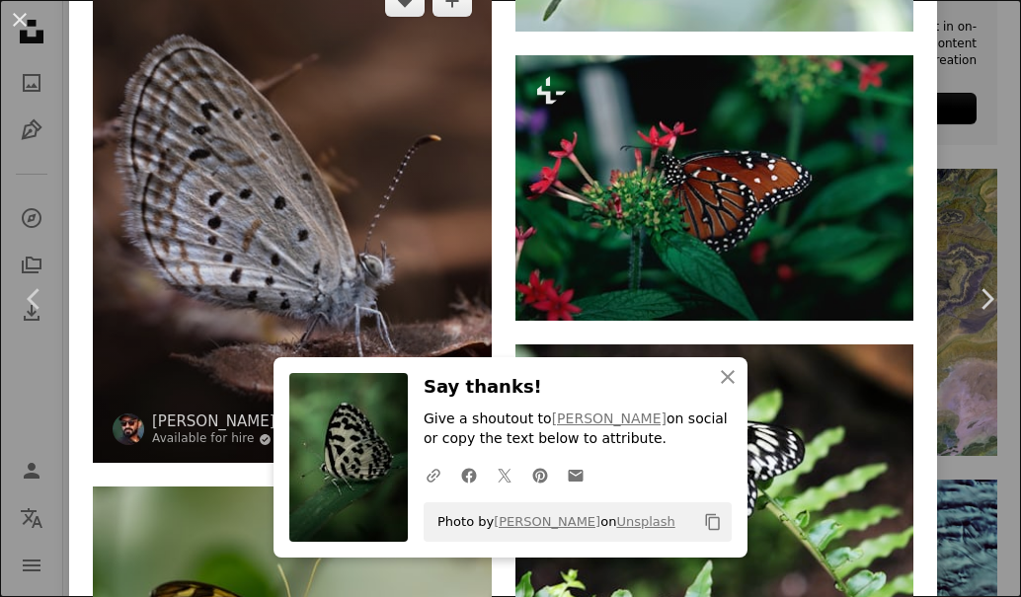
scroll to position [8120, 0]
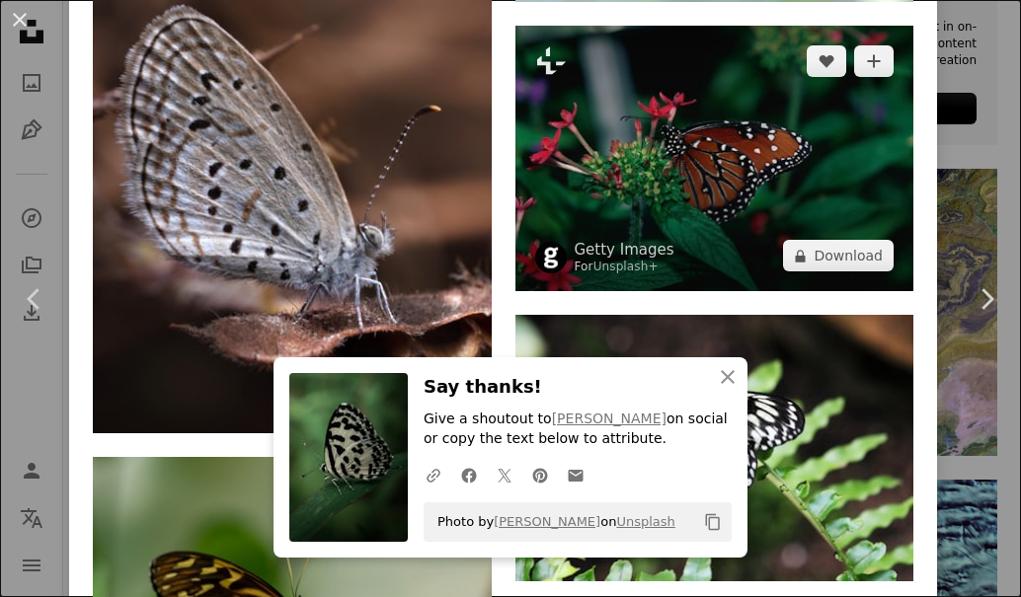
click at [629, 96] on img at bounding box center [714, 159] width 399 height 266
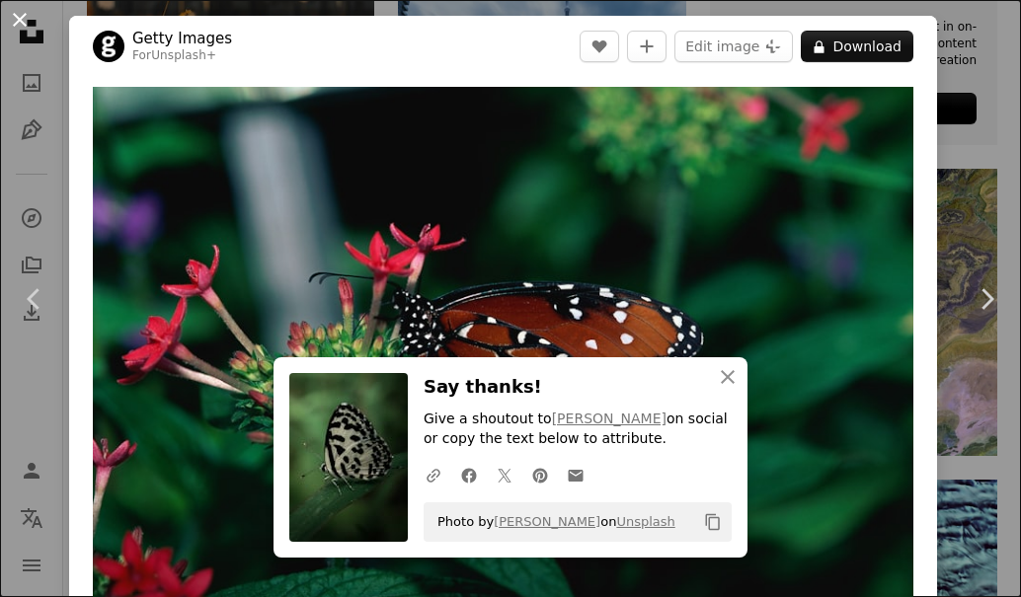
click at [17, 16] on button "An X shape" at bounding box center [20, 20] width 24 height 24
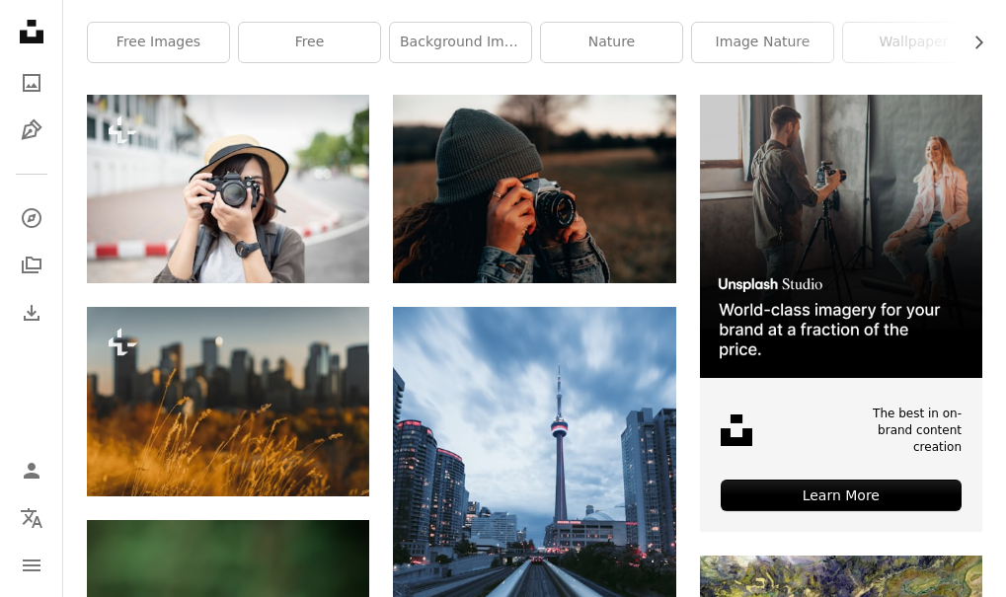
scroll to position [197, 0]
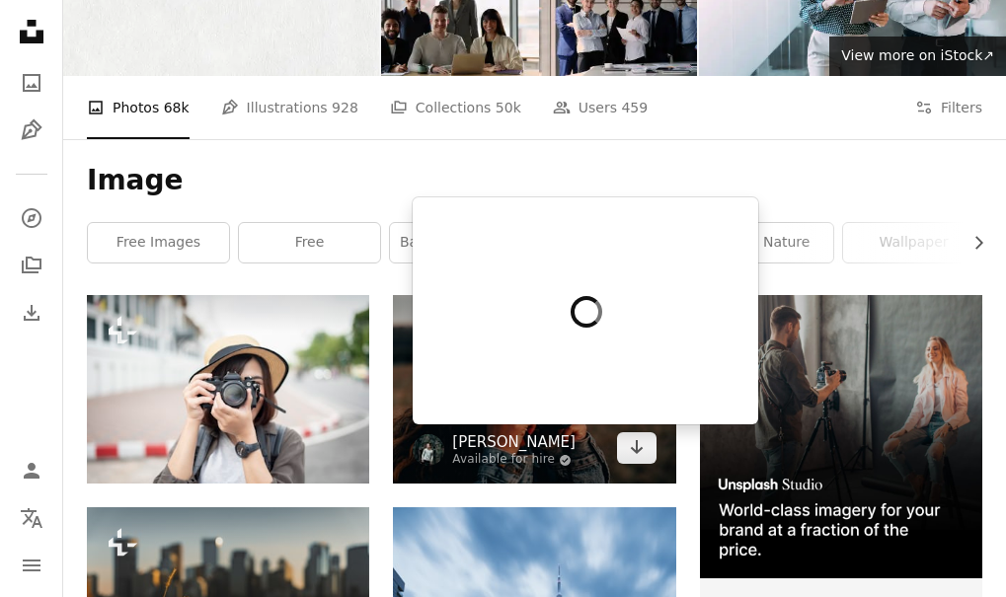
click at [538, 435] on link "[PERSON_NAME]" at bounding box center [513, 443] width 123 height 20
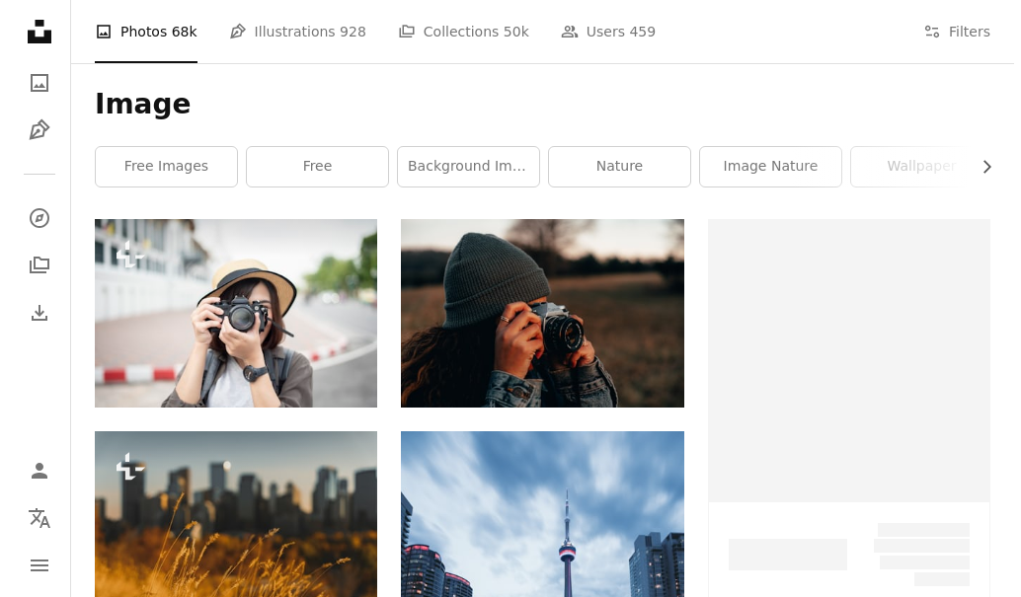
scroll to position [494, 0]
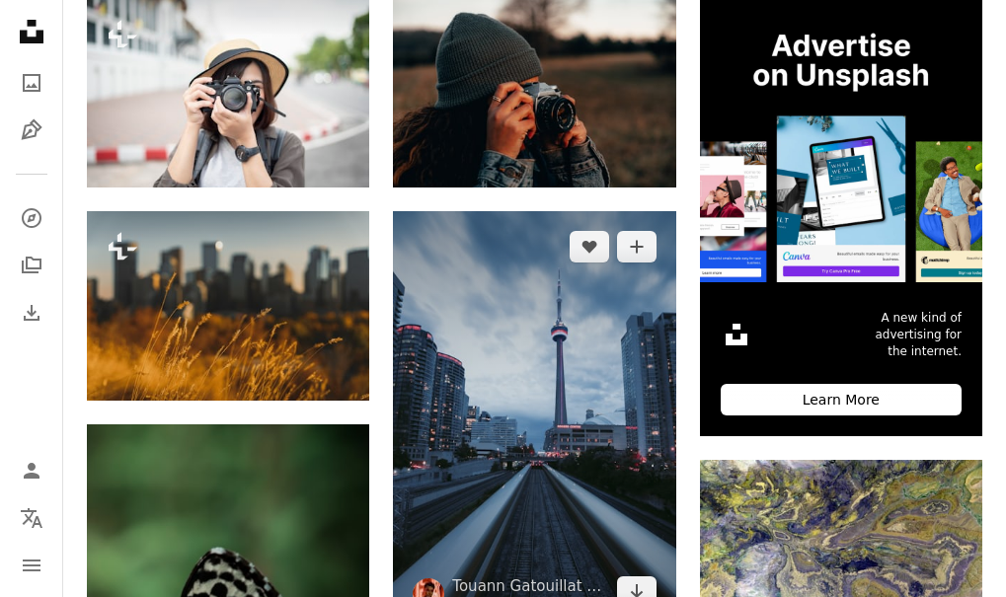
click at [542, 411] on img at bounding box center [534, 419] width 282 height 417
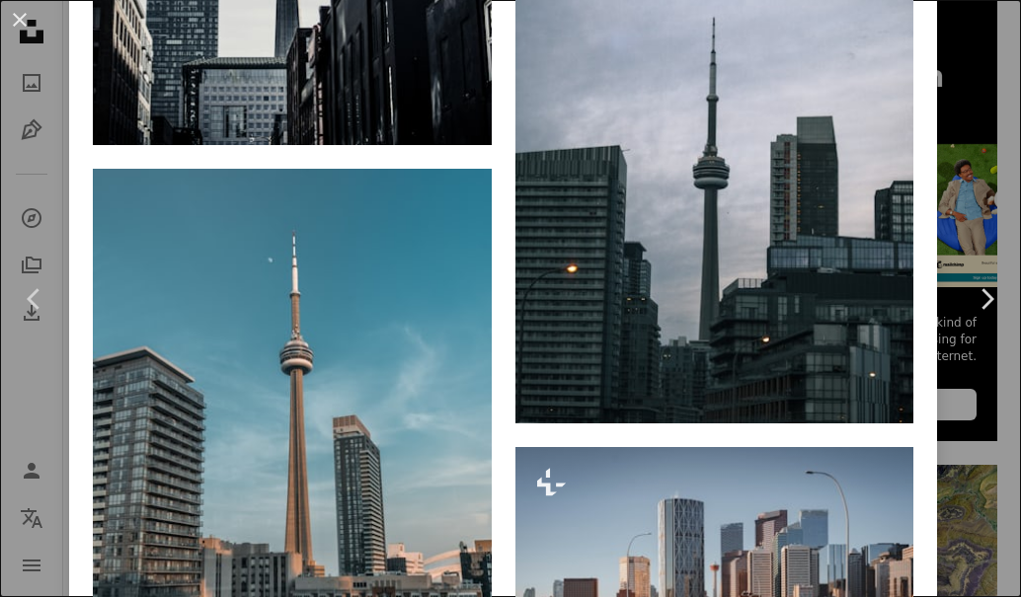
scroll to position [4444, 0]
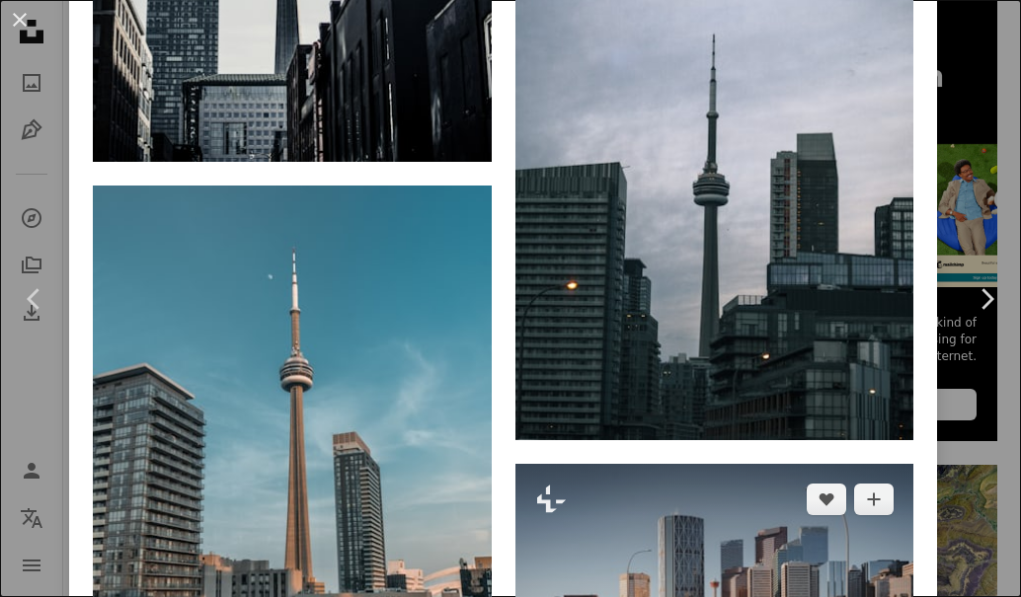
click at [599, 464] on img at bounding box center [714, 597] width 399 height 266
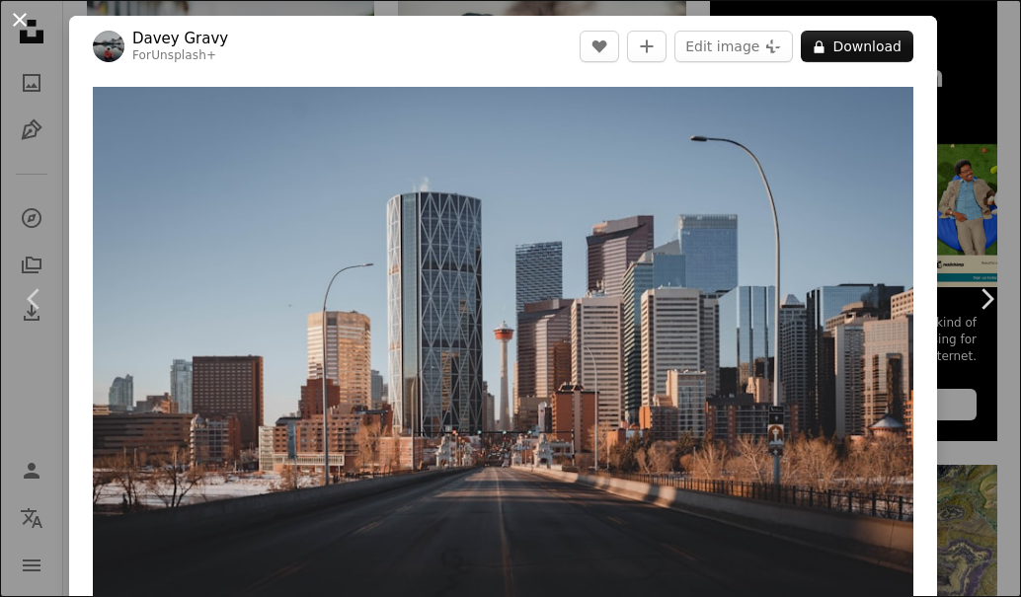
click at [14, 23] on button "An X shape" at bounding box center [20, 20] width 24 height 24
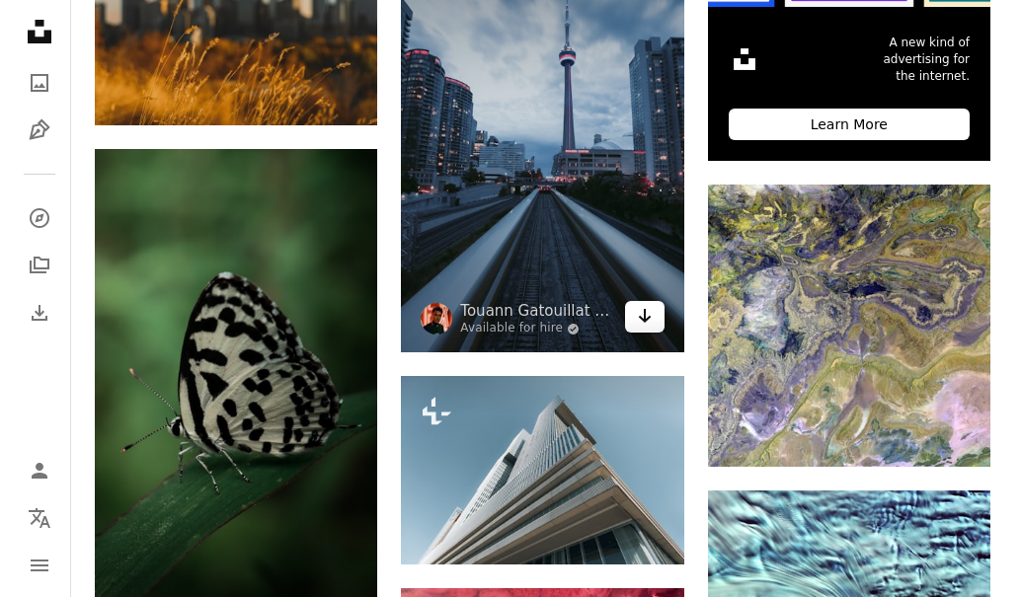
scroll to position [790, 0]
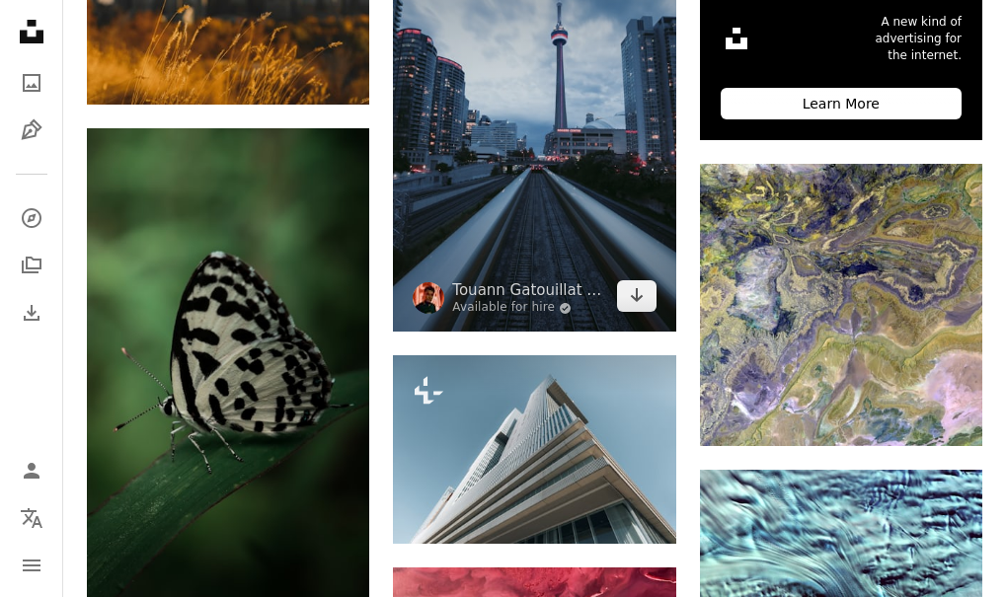
click at [511, 224] on img at bounding box center [534, 123] width 282 height 417
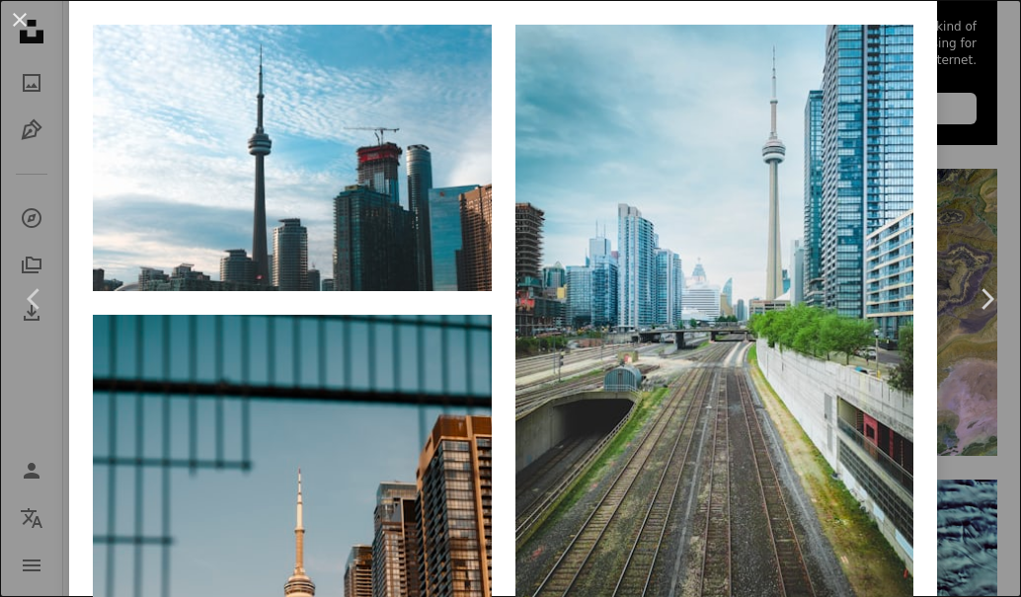
scroll to position [1382, 0]
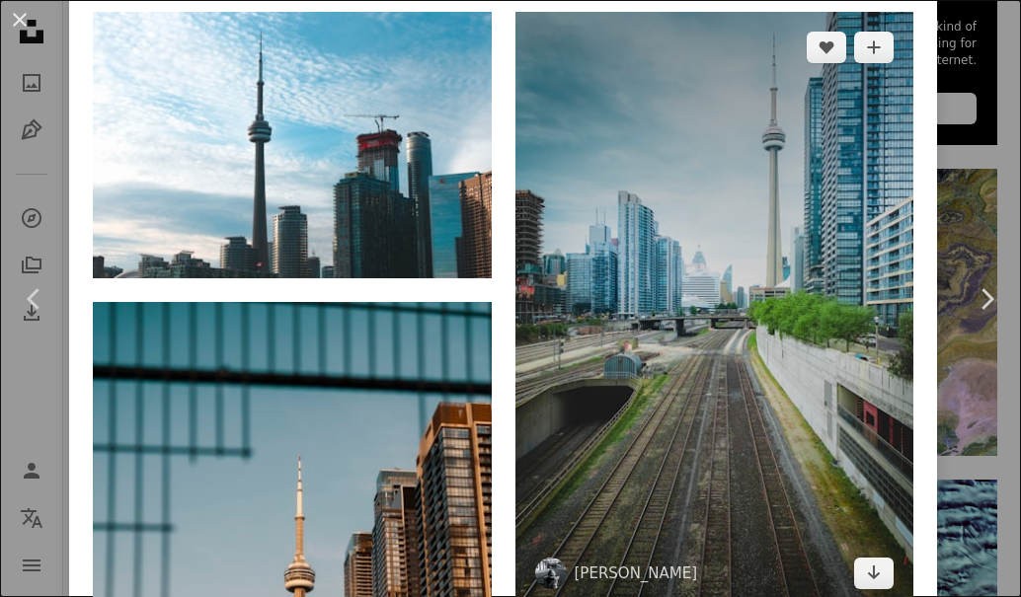
click at [674, 397] on img at bounding box center [714, 310] width 399 height 596
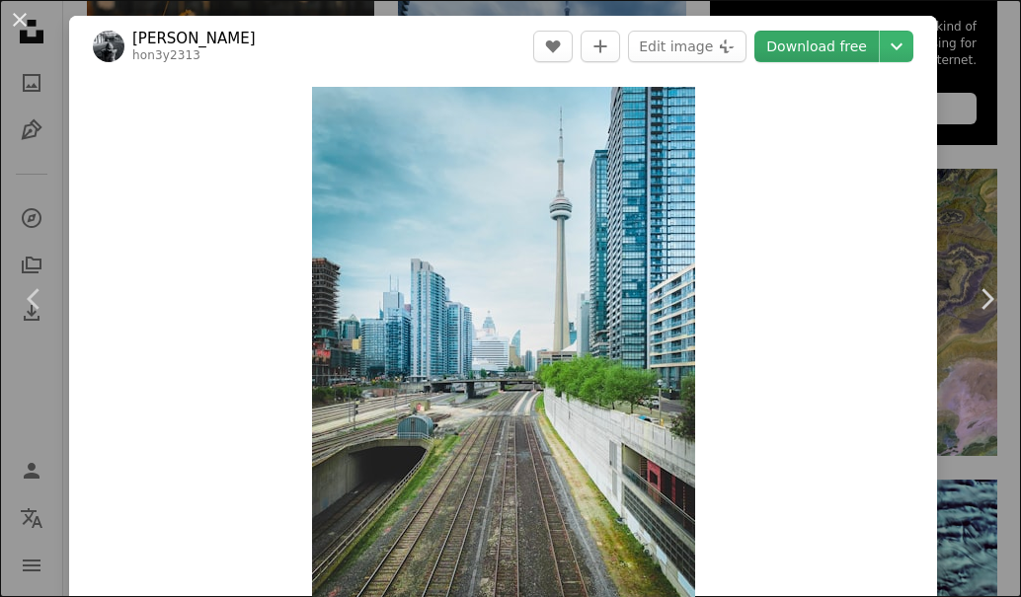
click at [782, 53] on link "Download free" at bounding box center [816, 47] width 124 height 32
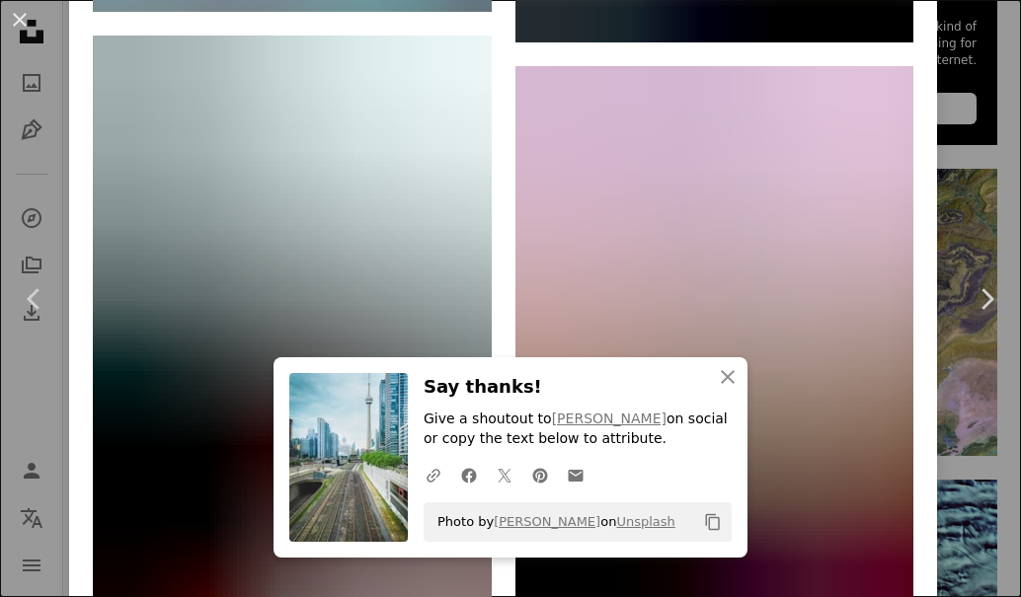
scroll to position [4147, 0]
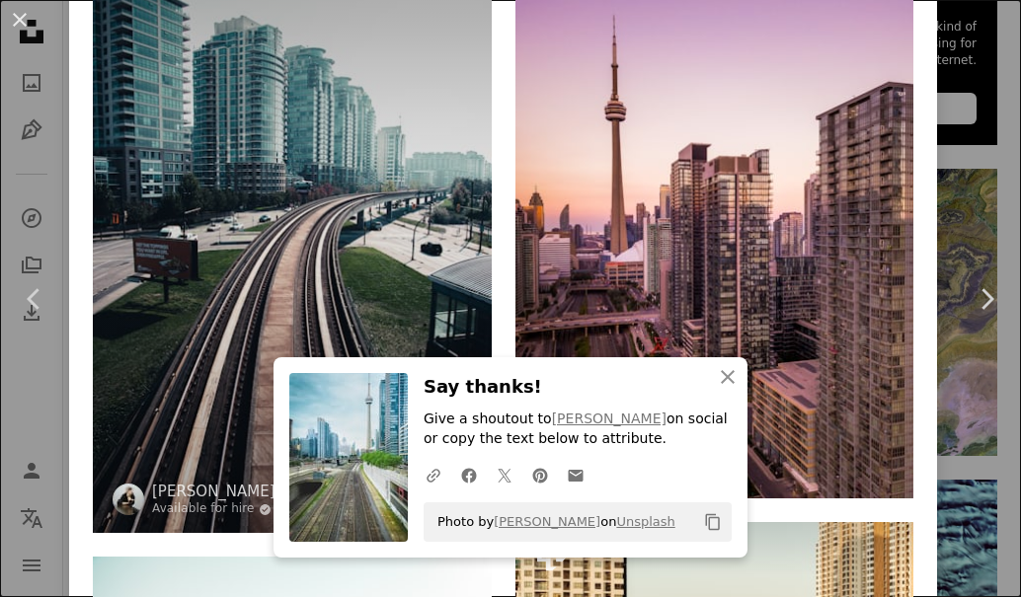
click at [385, 246] on img at bounding box center [292, 235] width 399 height 596
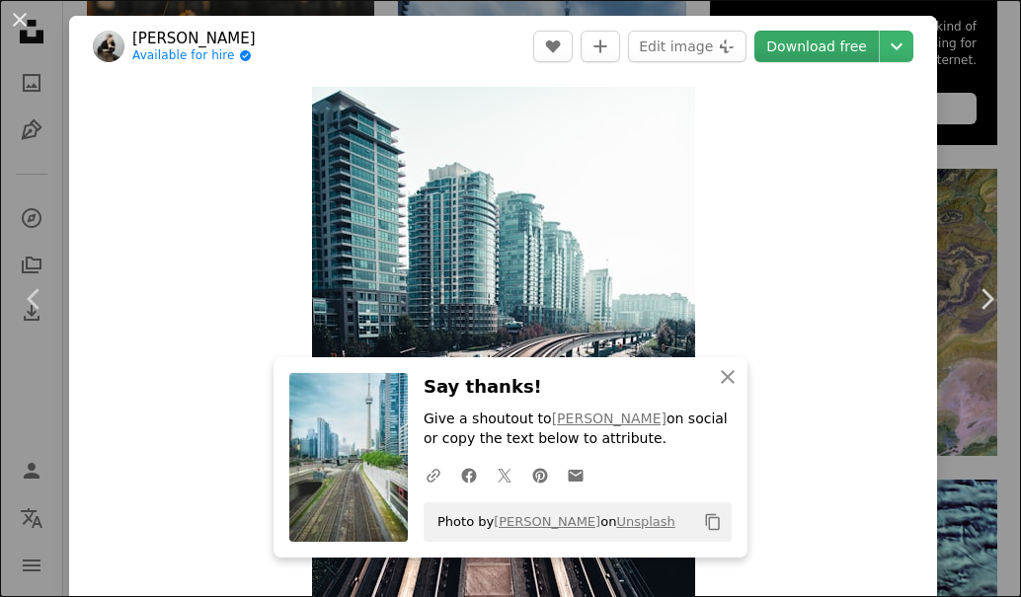
click at [821, 39] on link "Download free" at bounding box center [816, 47] width 124 height 32
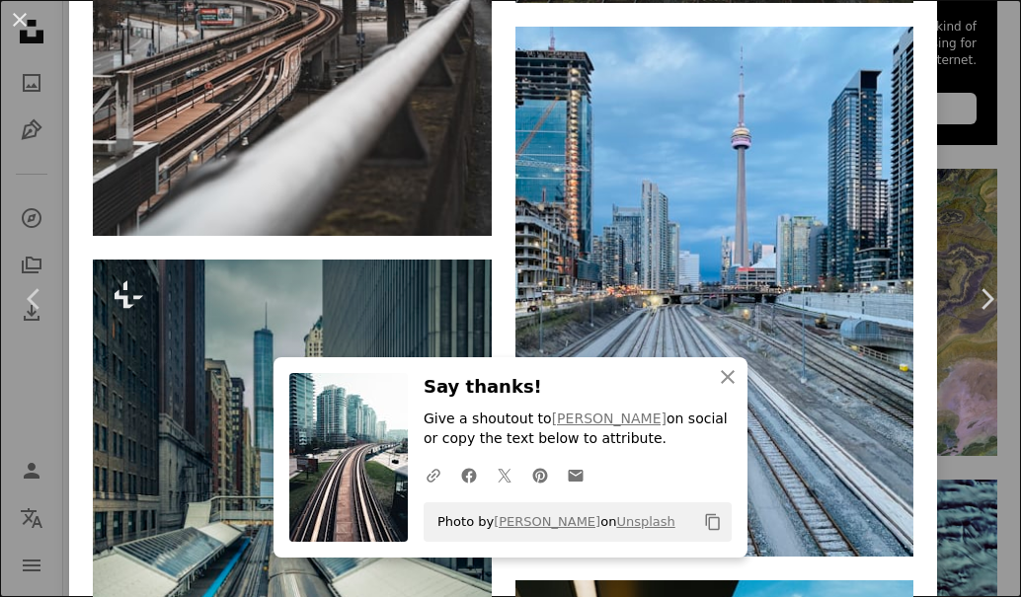
scroll to position [3259, 0]
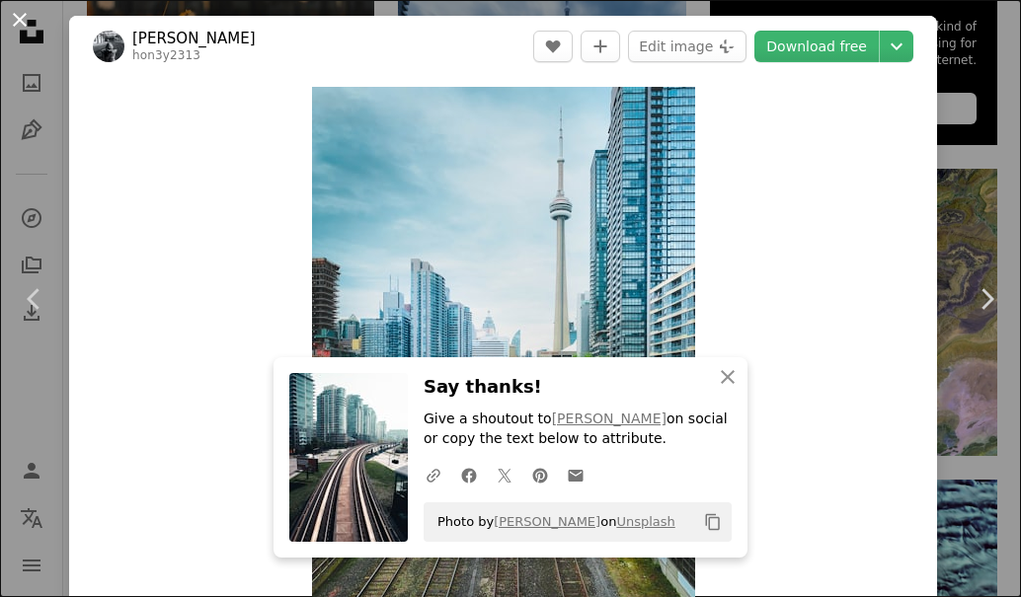
click at [24, 11] on button "An X shape" at bounding box center [20, 20] width 24 height 24
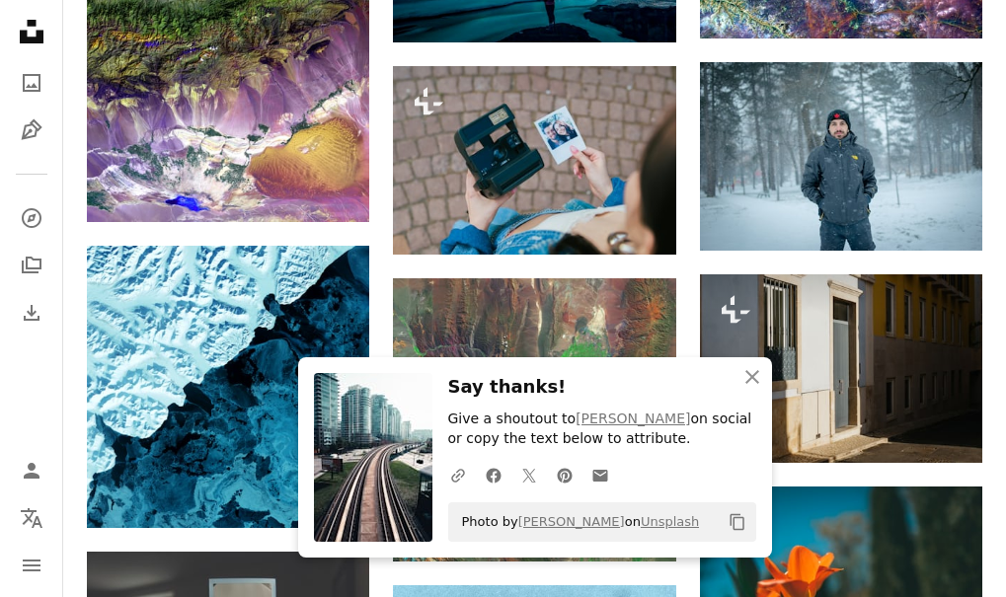
scroll to position [1876, 0]
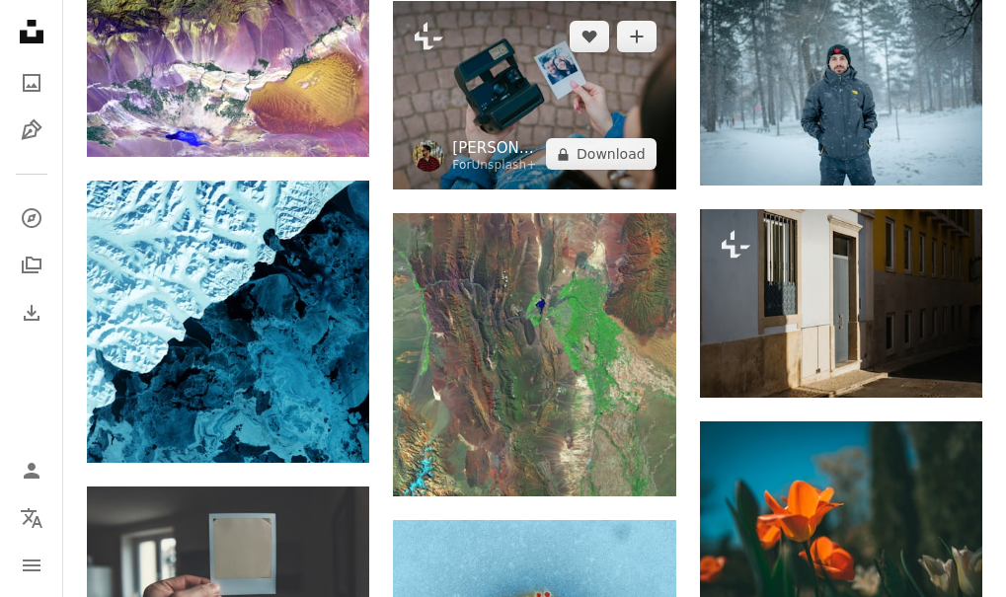
click at [500, 143] on link "[PERSON_NAME]" at bounding box center [495, 148] width 86 height 20
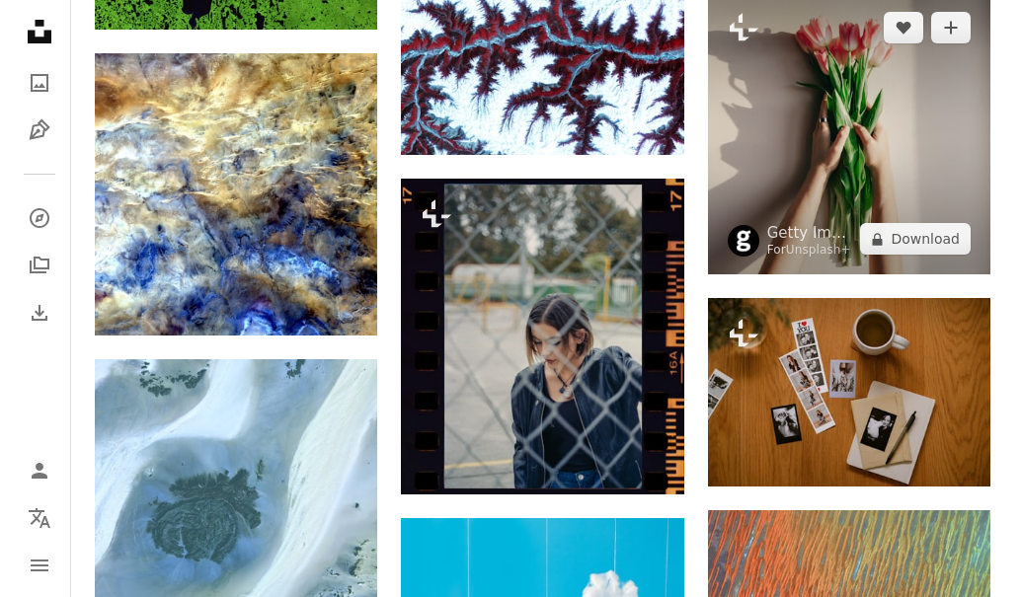
scroll to position [2864, 0]
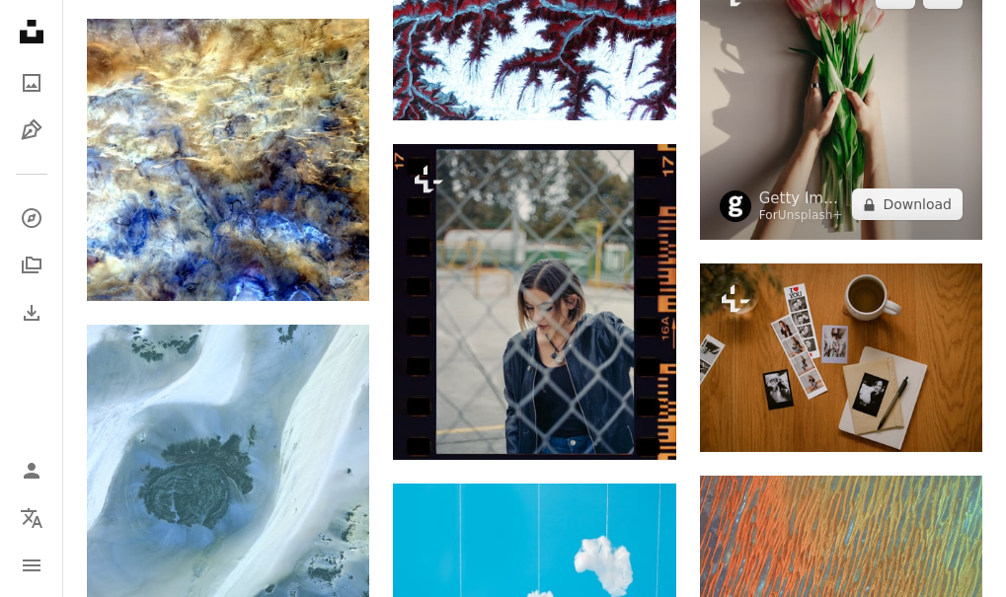
click at [790, 230] on img at bounding box center [841, 99] width 282 height 282
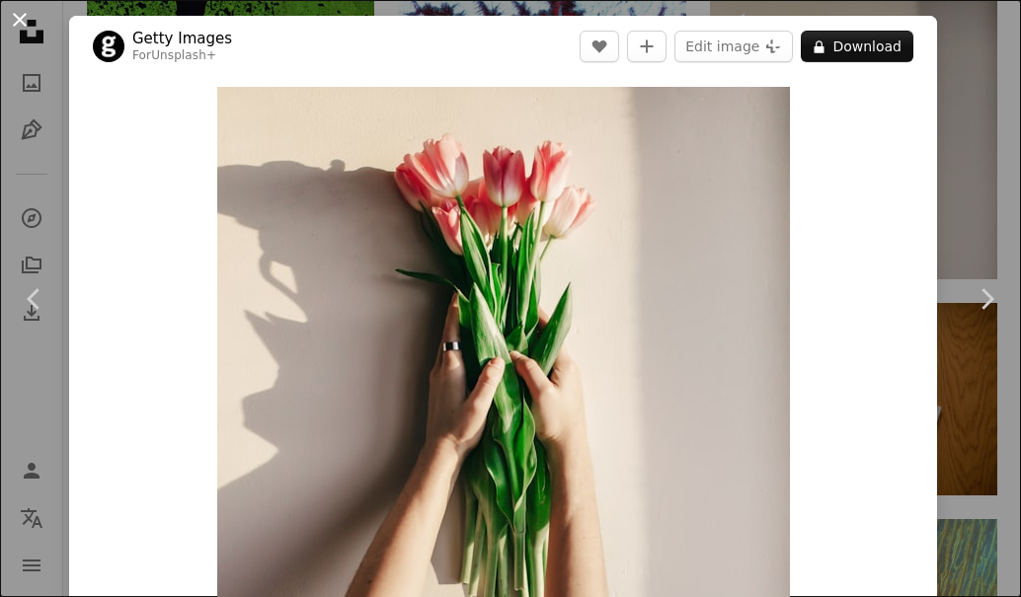
click at [25, 17] on button "An X shape" at bounding box center [20, 20] width 24 height 24
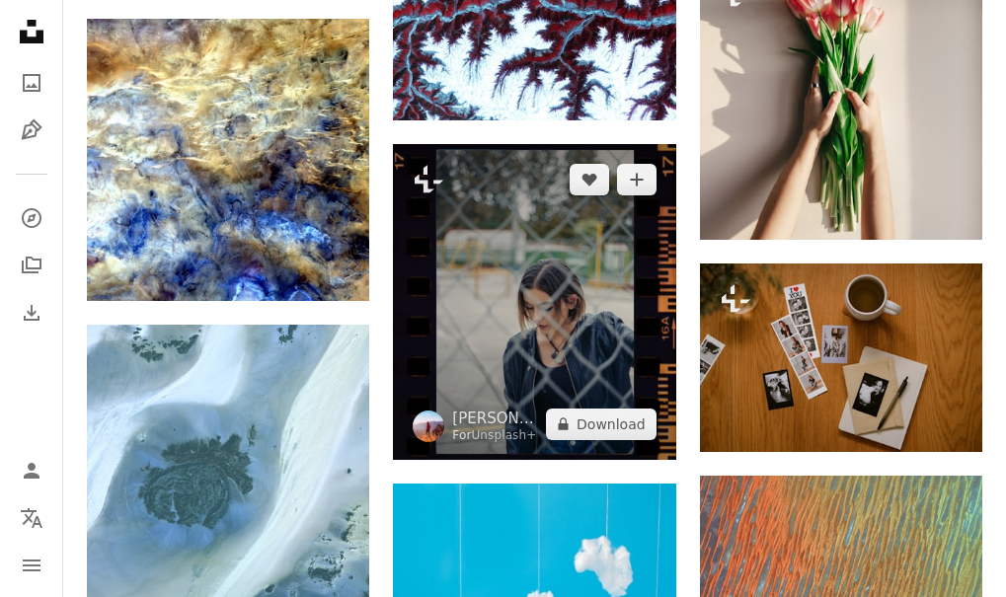
click at [546, 276] on img at bounding box center [534, 302] width 282 height 316
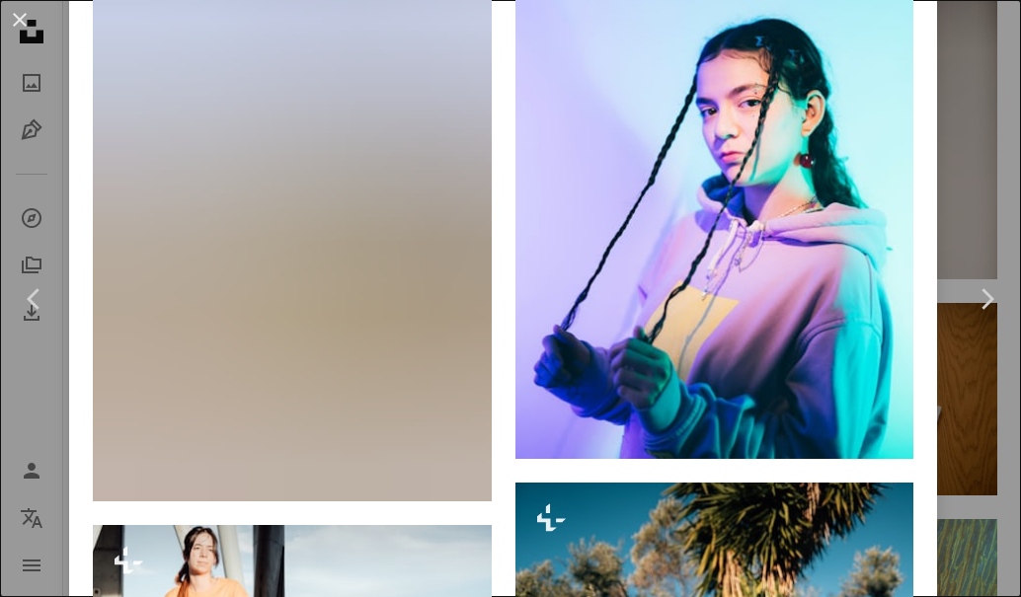
scroll to position [2765, 0]
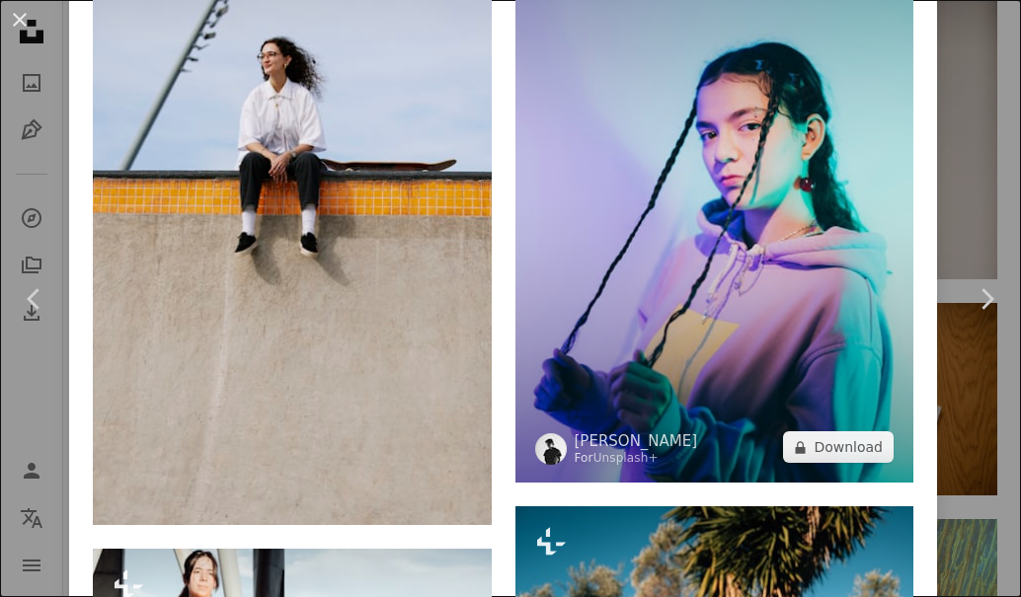
click at [605, 101] on img at bounding box center [714, 183] width 399 height 597
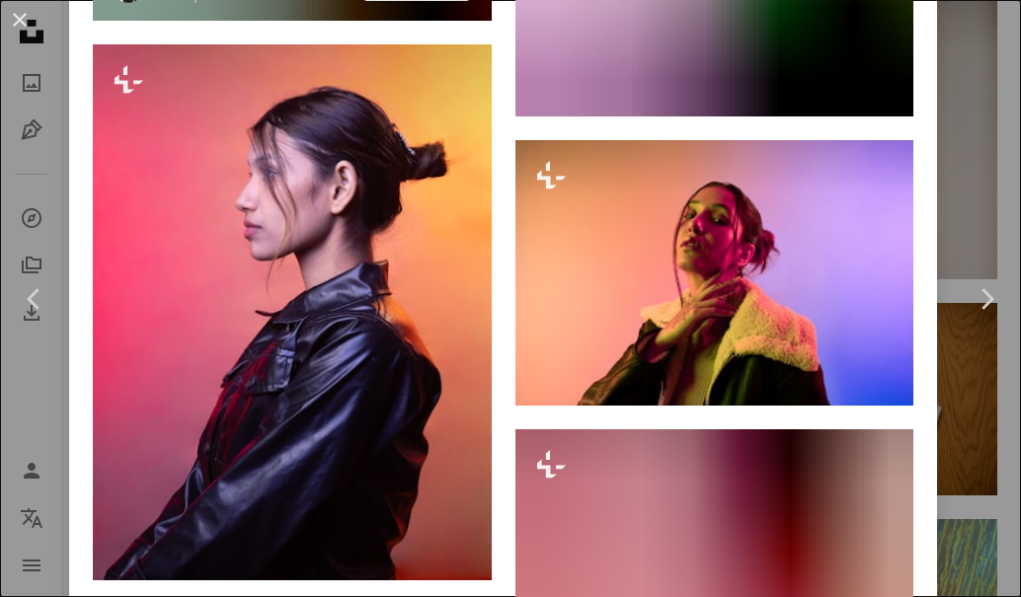
scroll to position [4839, 0]
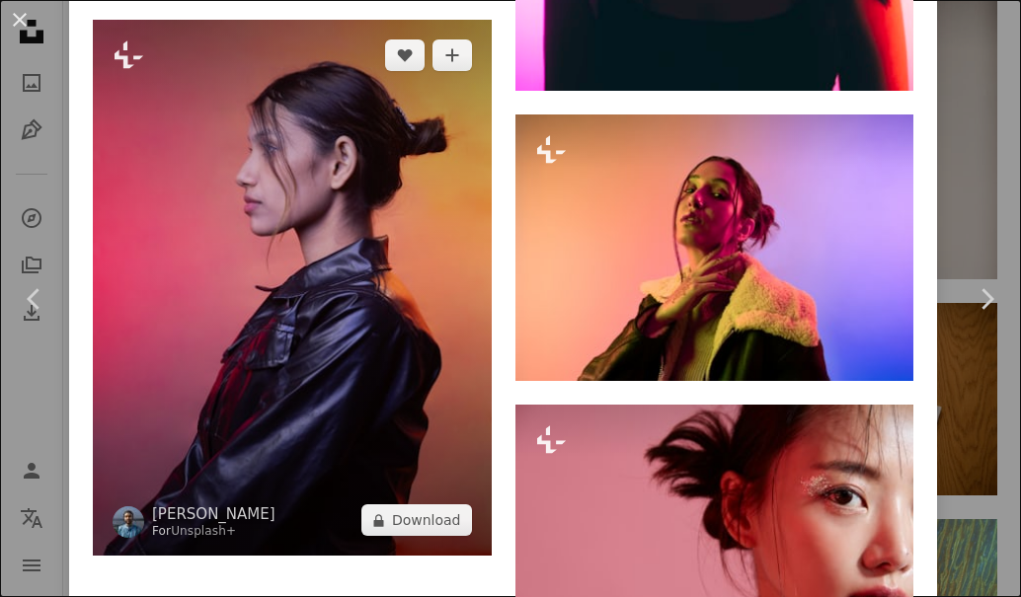
click at [378, 316] on img at bounding box center [292, 288] width 399 height 537
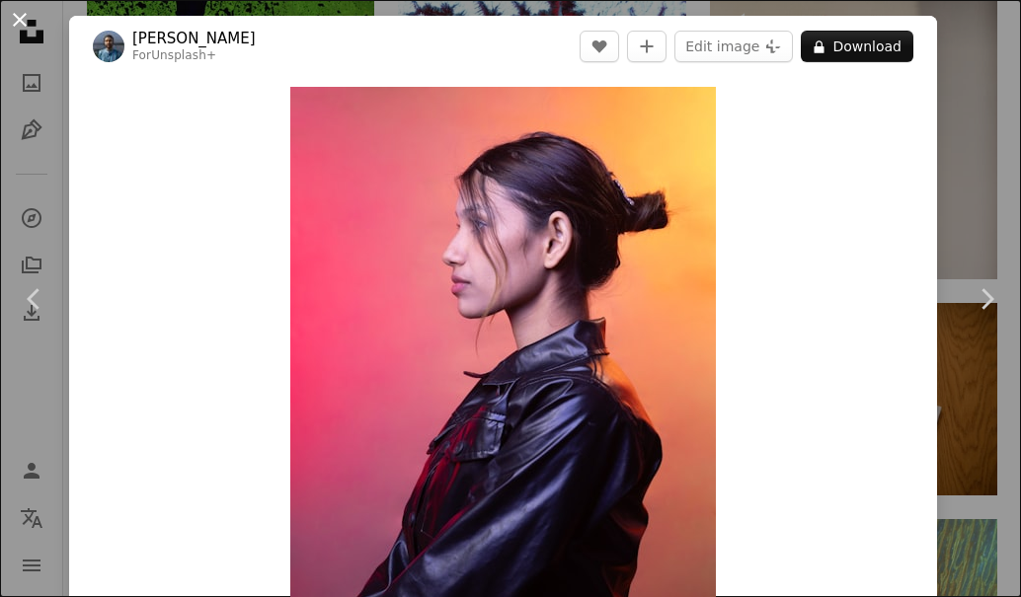
click at [18, 11] on button "An X shape" at bounding box center [20, 20] width 24 height 24
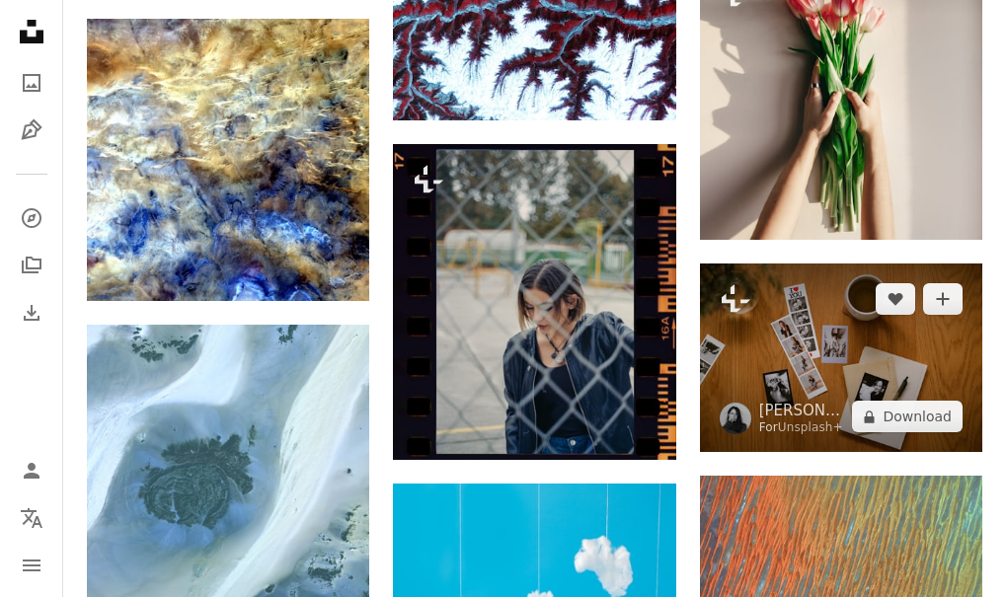
click at [940, 367] on img at bounding box center [841, 358] width 282 height 189
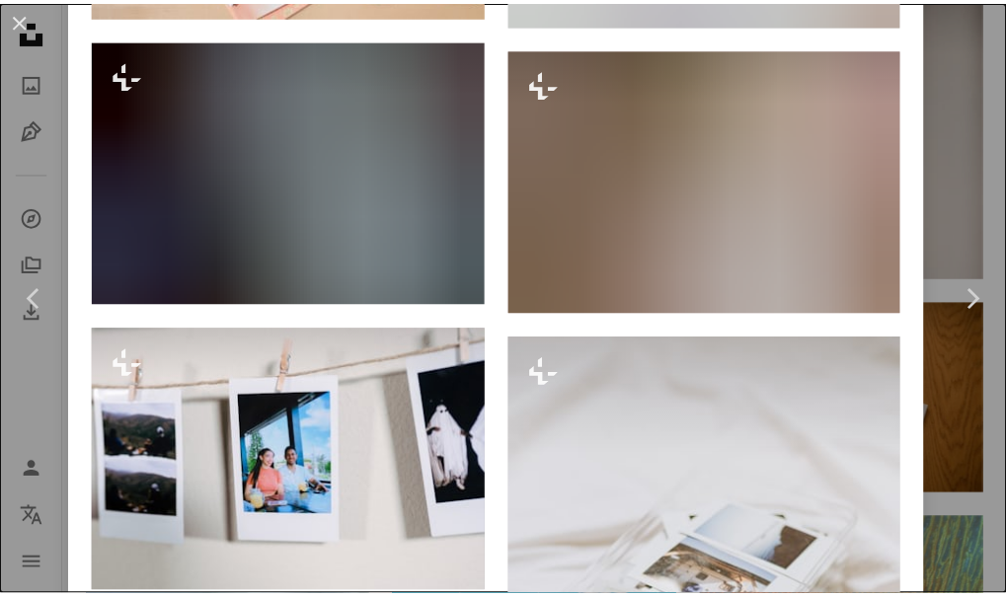
scroll to position [7899, 0]
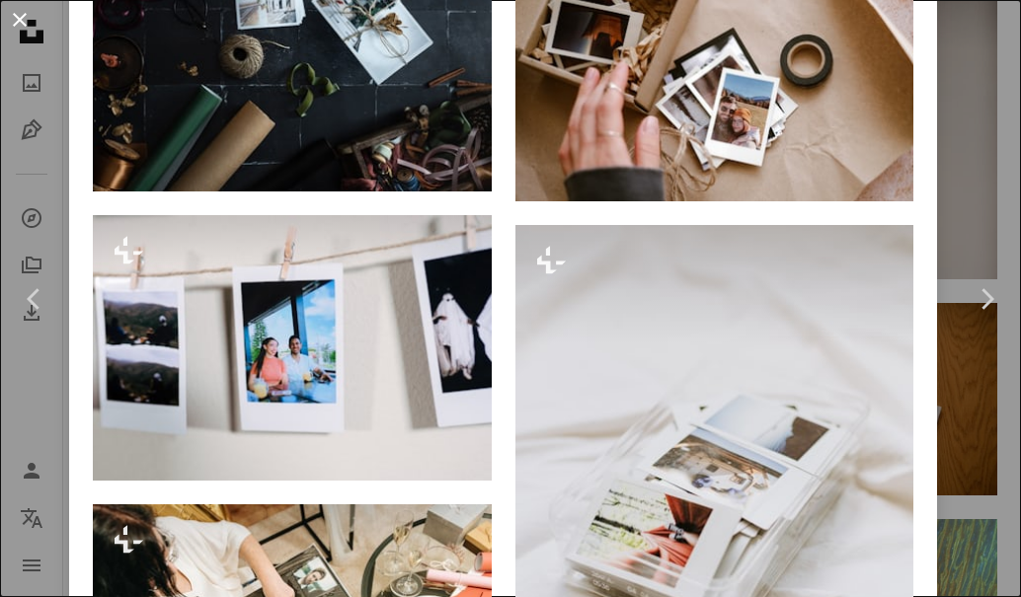
click at [16, 8] on button "An X shape" at bounding box center [20, 20] width 24 height 24
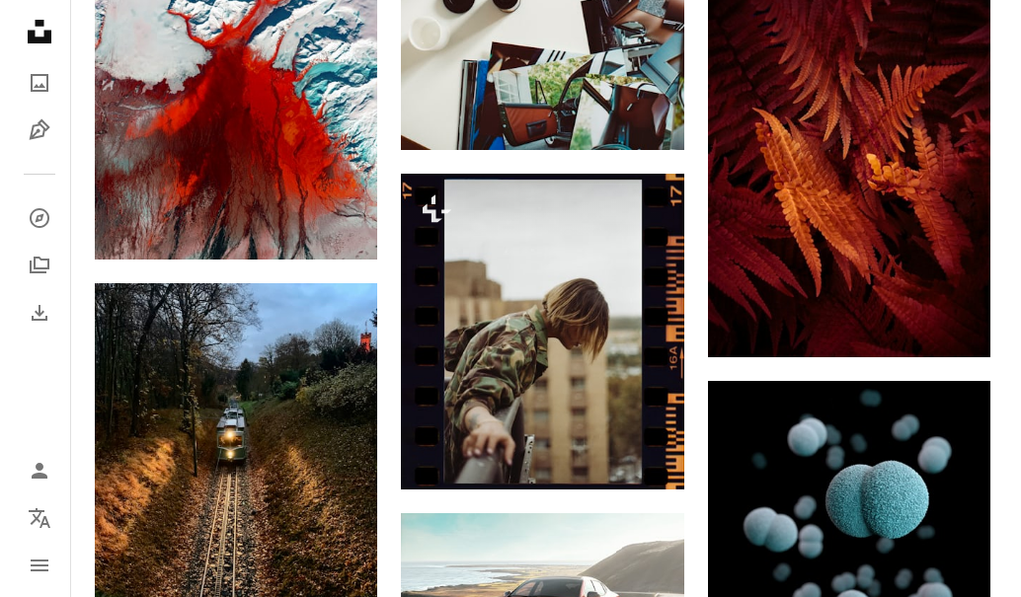
scroll to position [4246, 0]
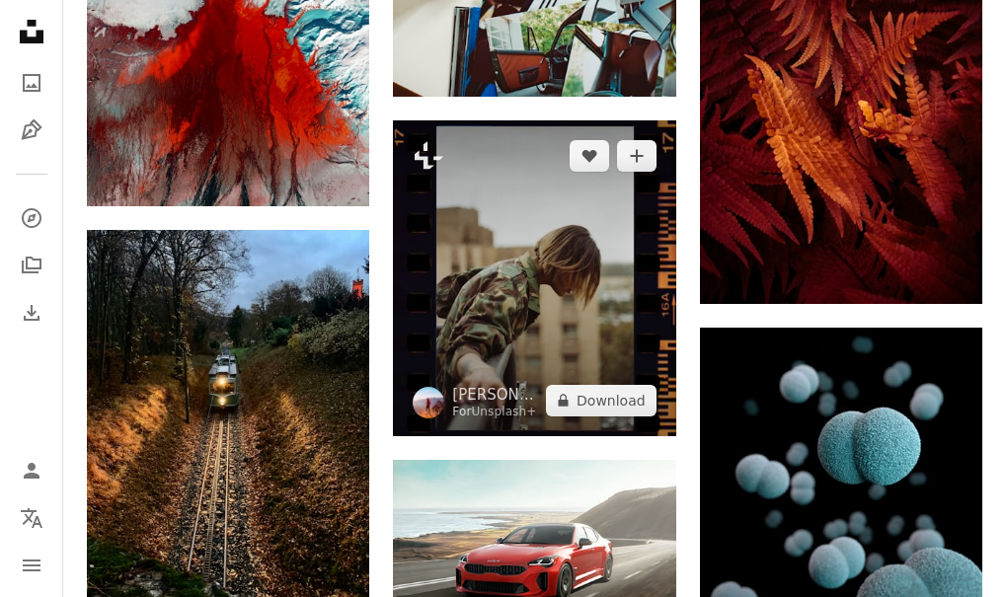
click at [541, 345] on img at bounding box center [534, 278] width 282 height 316
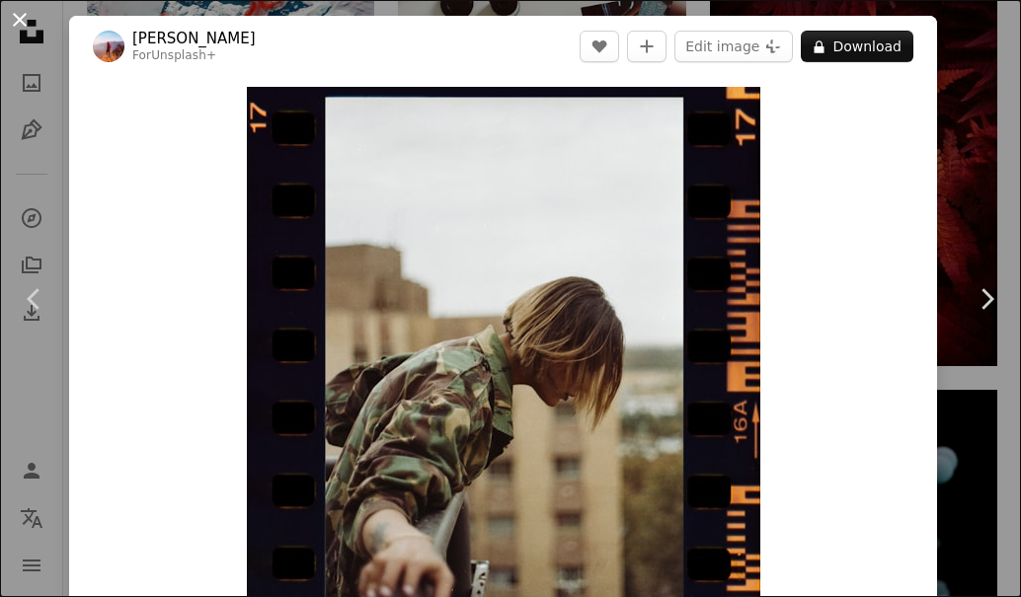
click at [29, 26] on button "An X shape" at bounding box center [20, 20] width 24 height 24
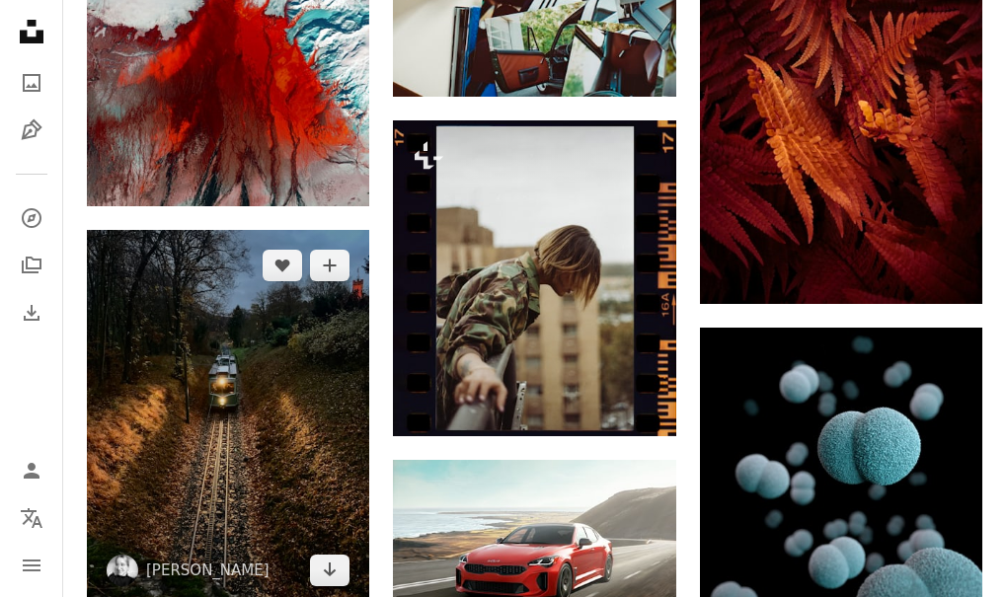
click at [347, 339] on img at bounding box center [228, 418] width 282 height 377
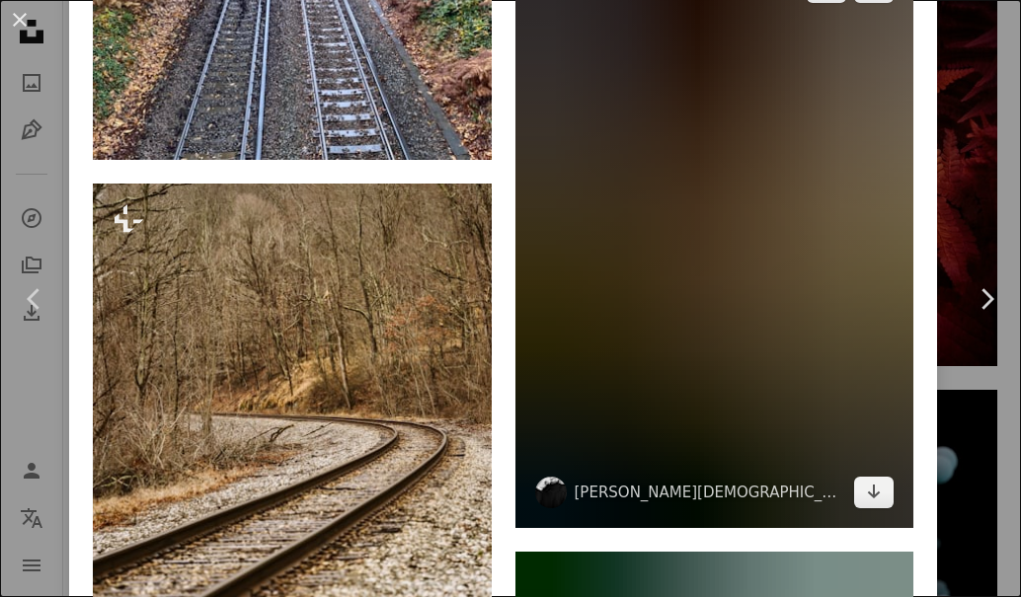
scroll to position [1777, 0]
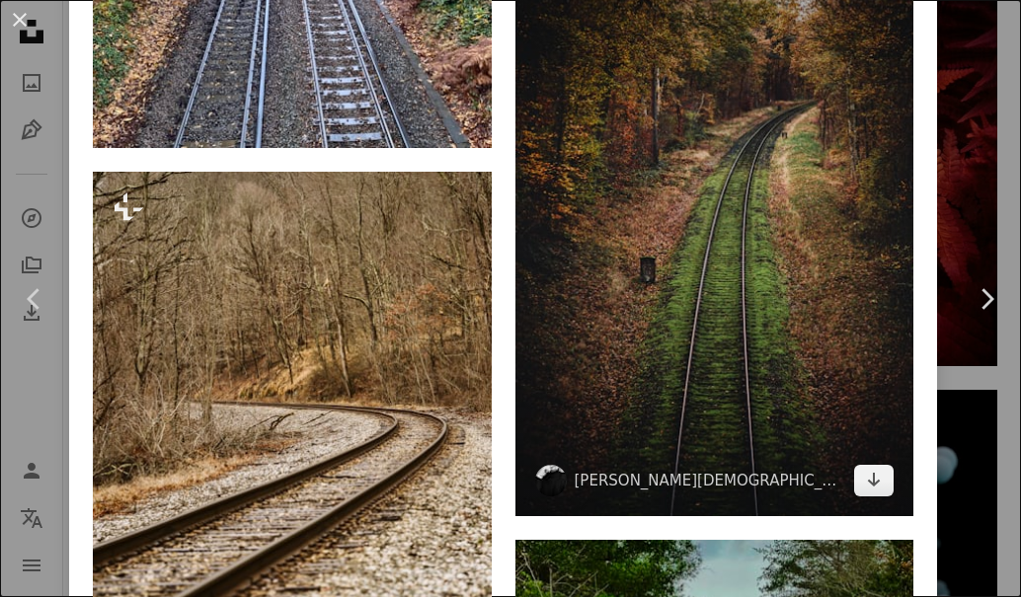
click at [708, 238] on img at bounding box center [714, 228] width 399 height 577
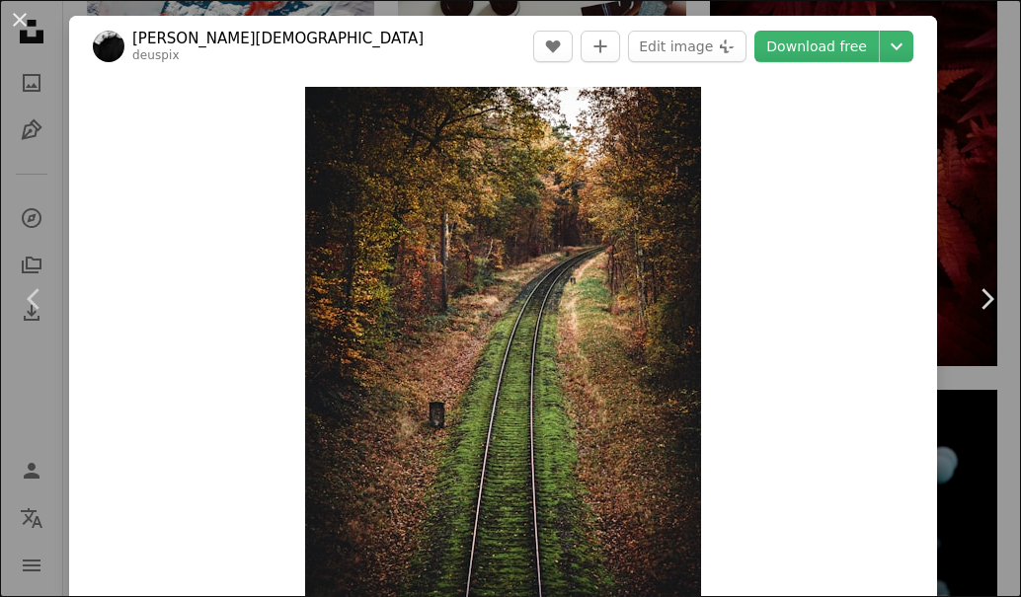
click at [792, 26] on header "[PERSON_NAME] deuspix A heart A plus sign Edit image Plus sign for Unsplash+ Do…" at bounding box center [503, 46] width 868 height 61
click at [800, 33] on link "Download free" at bounding box center [816, 47] width 124 height 32
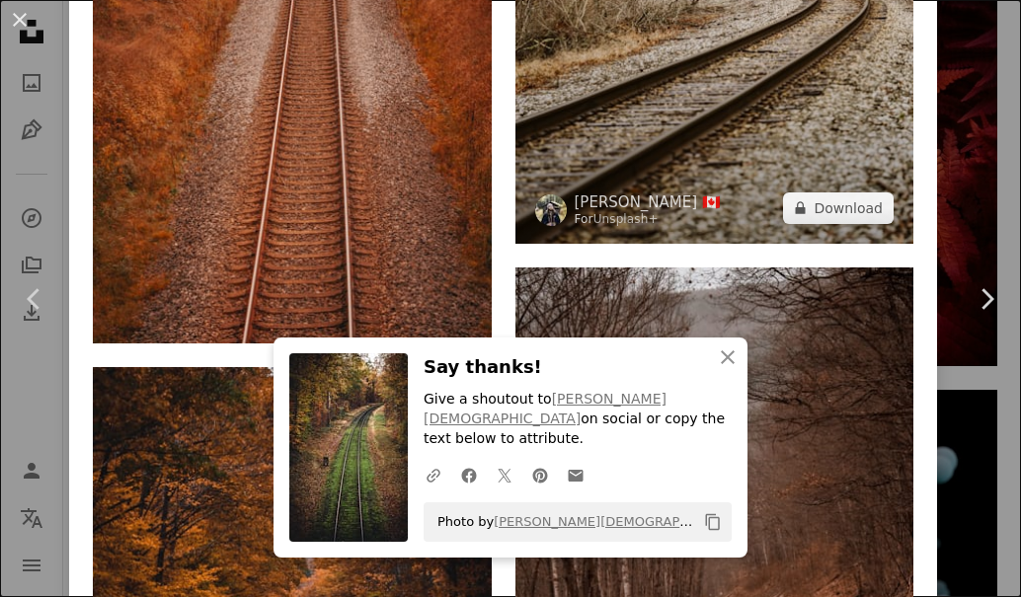
scroll to position [2271, 0]
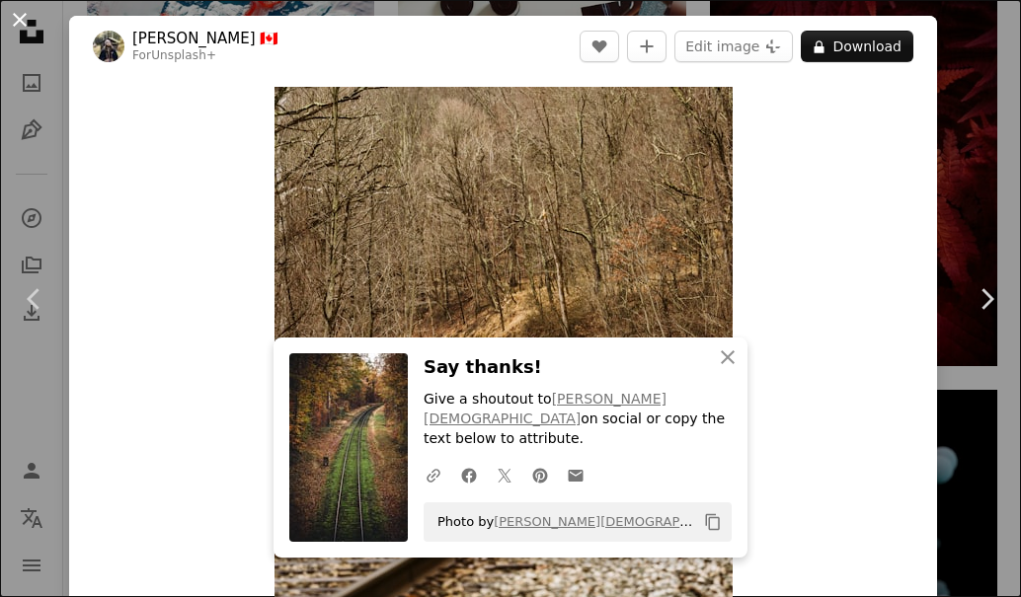
click at [20, 8] on button "An X shape" at bounding box center [20, 20] width 24 height 24
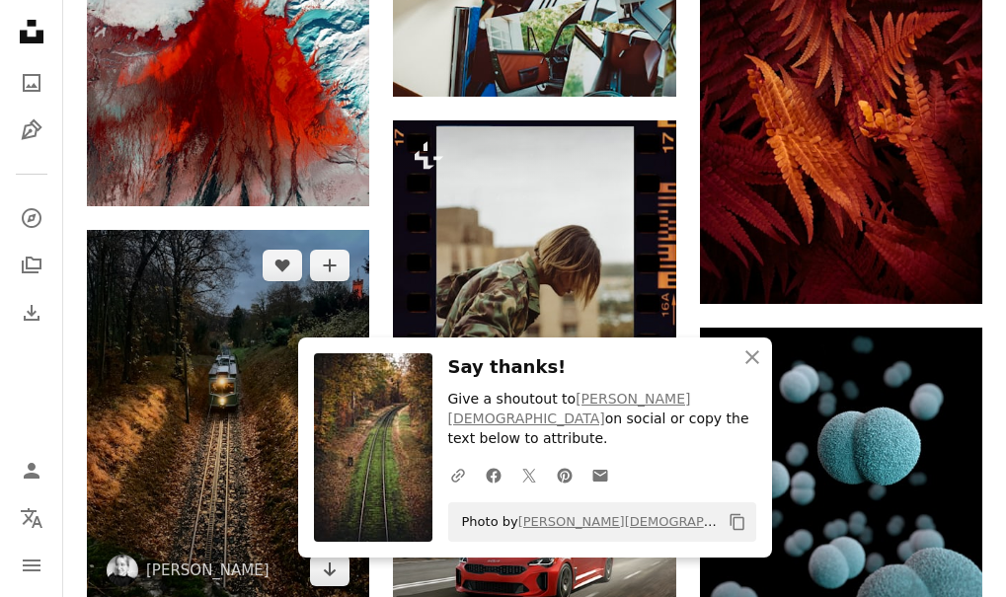
click at [326, 314] on img at bounding box center [228, 418] width 282 height 377
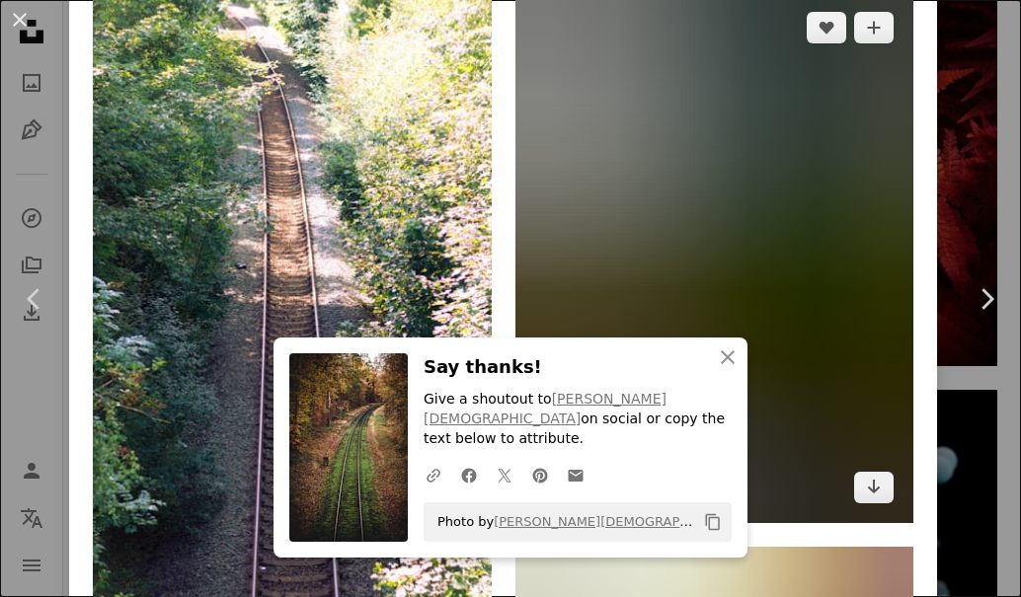
scroll to position [10368, 0]
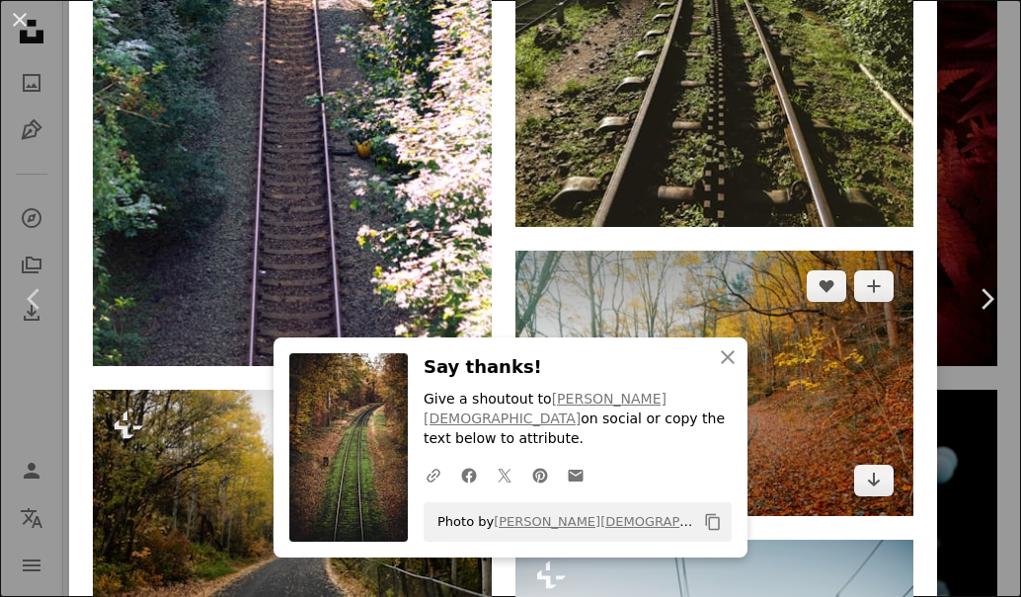
click at [645, 251] on img at bounding box center [714, 384] width 399 height 266
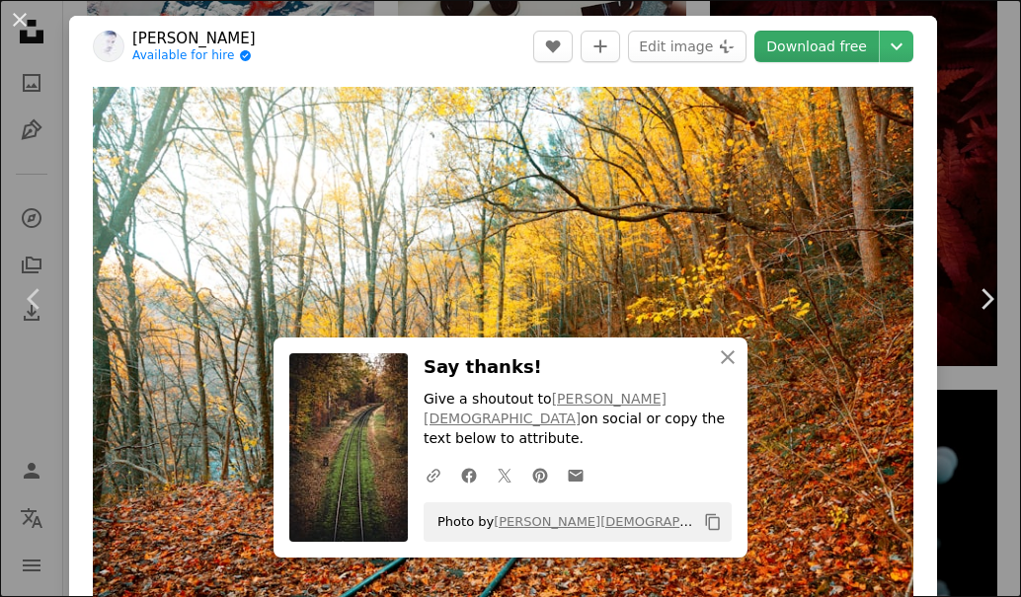
click at [773, 43] on link "Download free" at bounding box center [816, 47] width 124 height 32
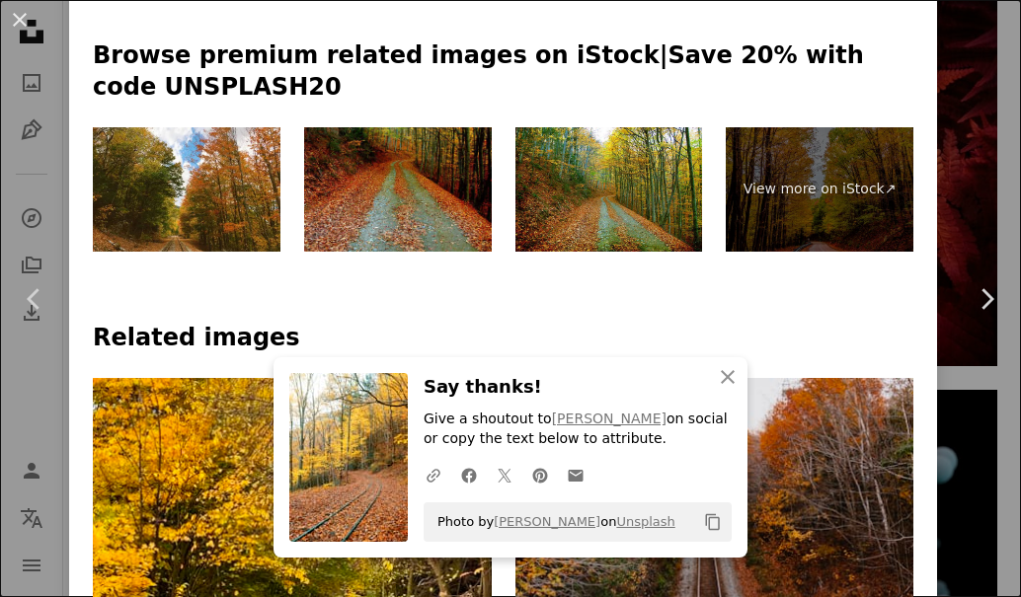
scroll to position [987, 0]
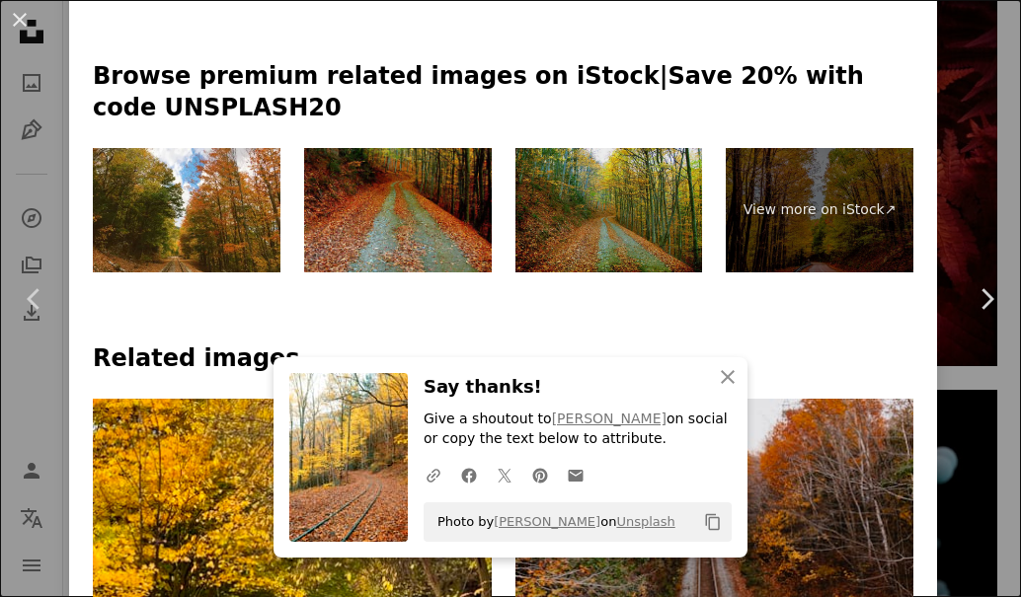
click at [535, 148] on img at bounding box center [609, 210] width 188 height 125
